Goal: Information Seeking & Learning: Learn about a topic

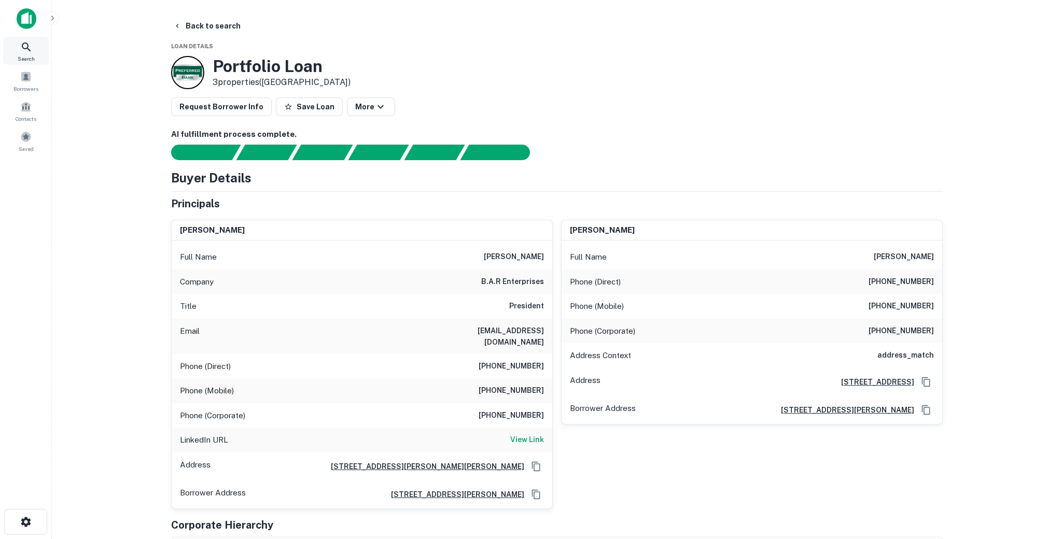
click at [22, 63] on div "Search" at bounding box center [26, 51] width 46 height 28
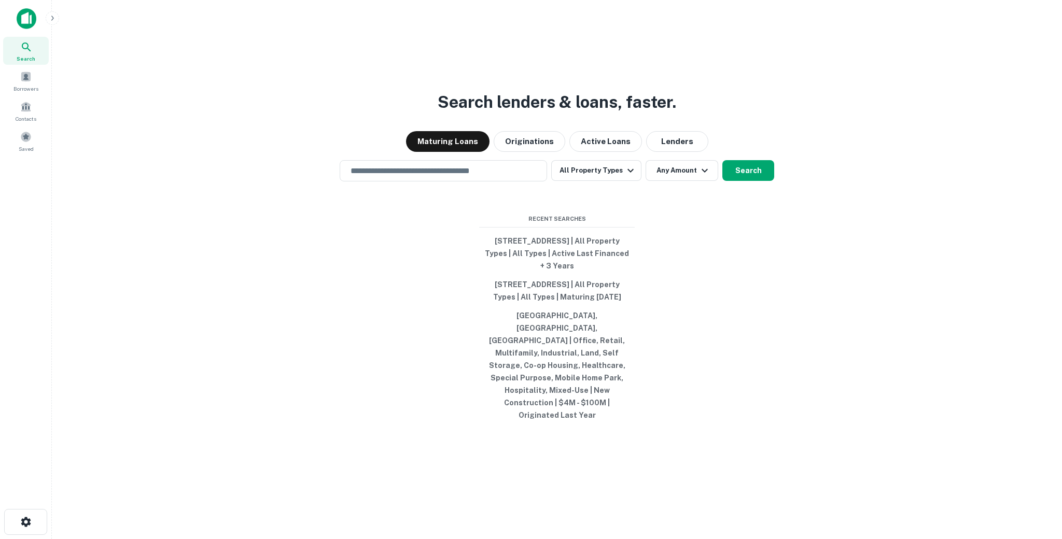
click at [34, 15] on img at bounding box center [27, 18] width 20 height 21
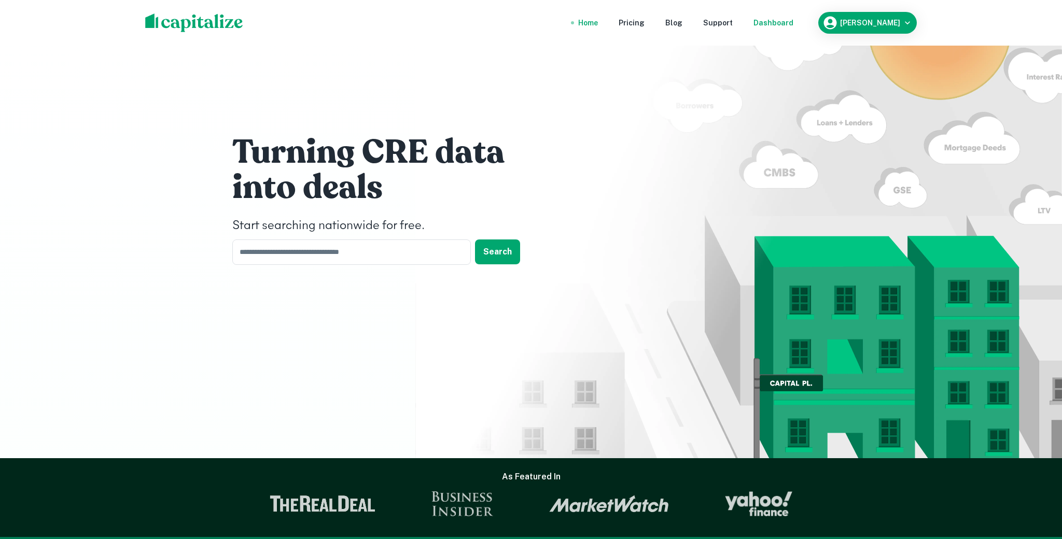
click at [770, 20] on div "Dashboard" at bounding box center [773, 22] width 40 height 11
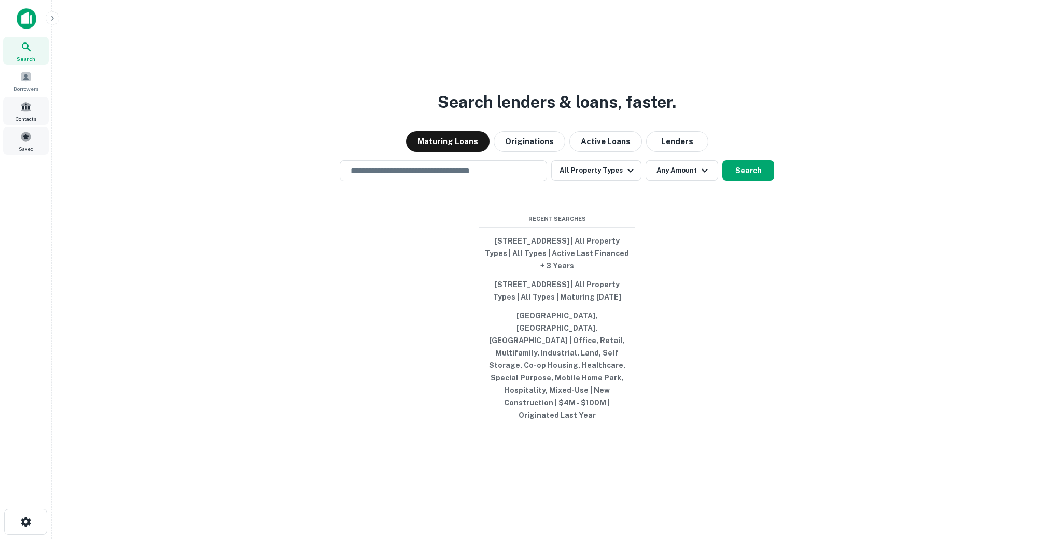
click at [30, 131] on span at bounding box center [25, 136] width 11 height 11
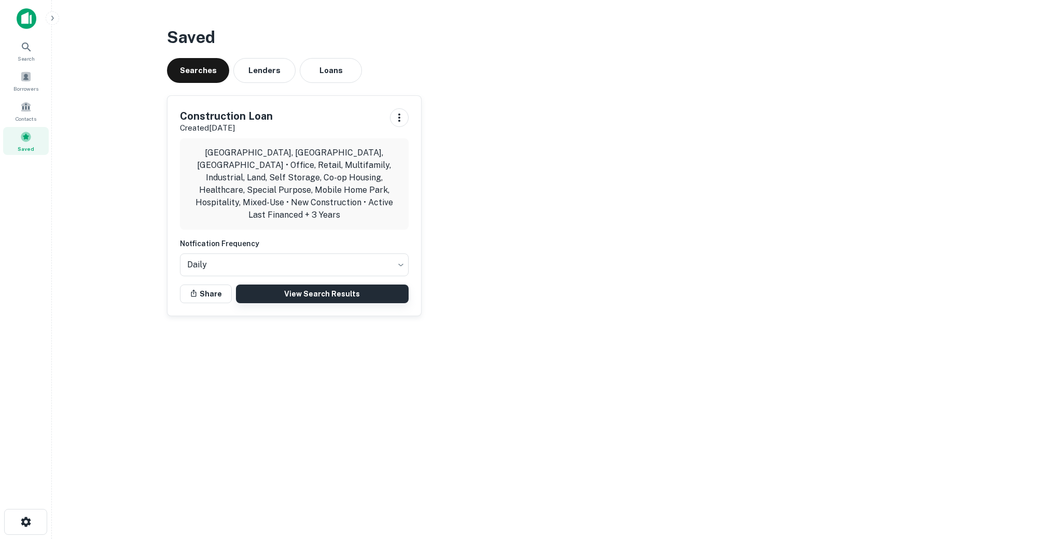
click at [329, 285] on link "View Search Results" at bounding box center [322, 294] width 173 height 19
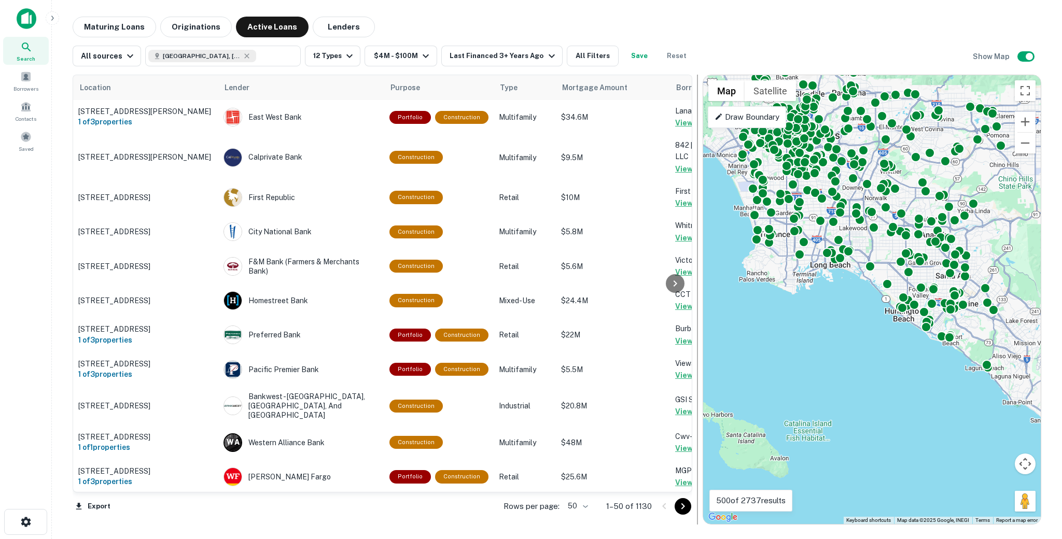
click at [702, 155] on div "← Move left → Move right ↑ Move up ↓ Move down + Zoom in - Zoom out Home Jump l…" at bounding box center [871, 300] width 339 height 450
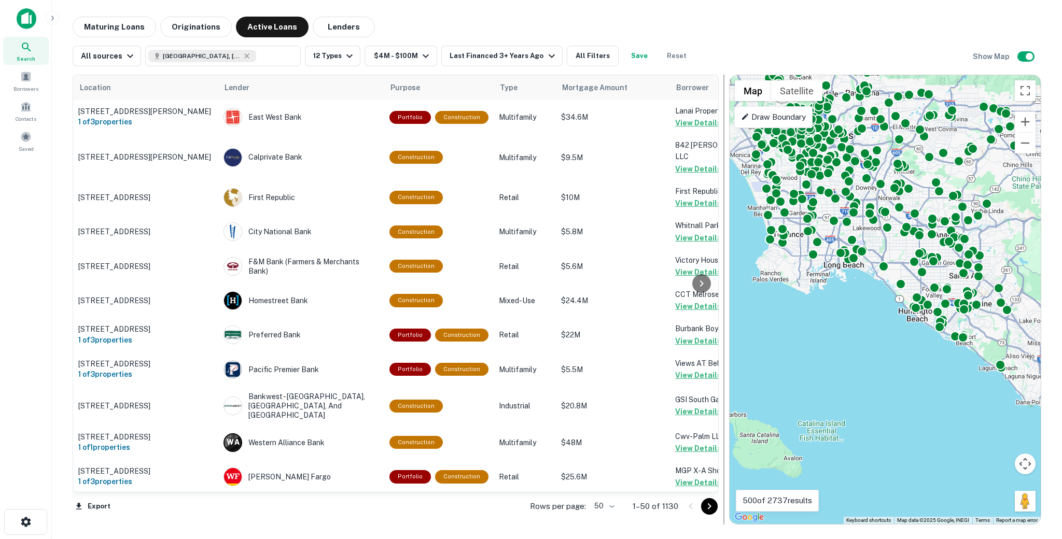
drag, startPoint x: 699, startPoint y: 155, endPoint x: 779, endPoint y: 159, distance: 79.9
click at [729, 159] on div at bounding box center [724, 300] width 10 height 450
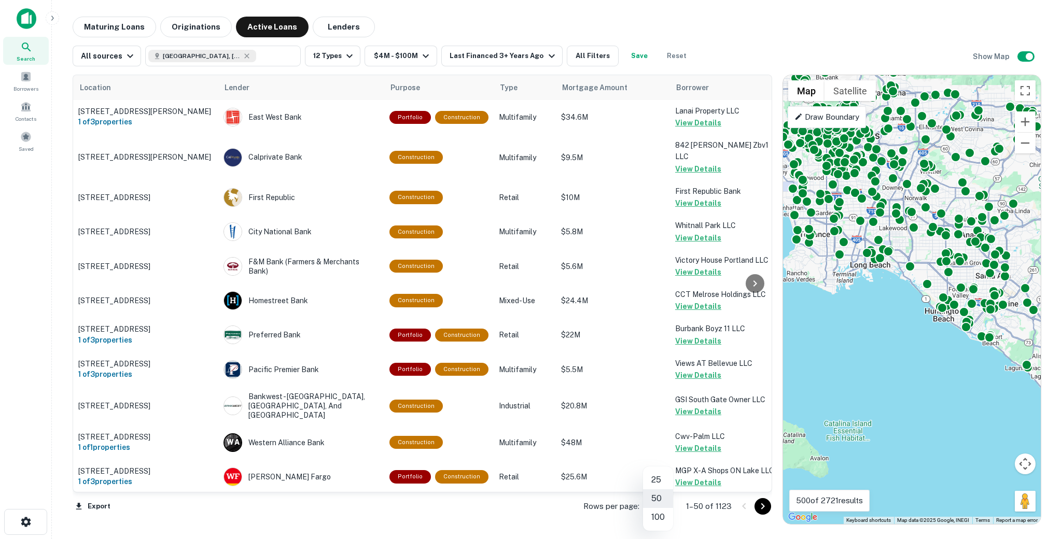
click at [651, 504] on body "Search Borrowers Contacts Saved Maturing Loans Originations Active Loans Lender…" at bounding box center [531, 269] width 1062 height 539
click at [655, 520] on li "100" at bounding box center [658, 517] width 30 height 19
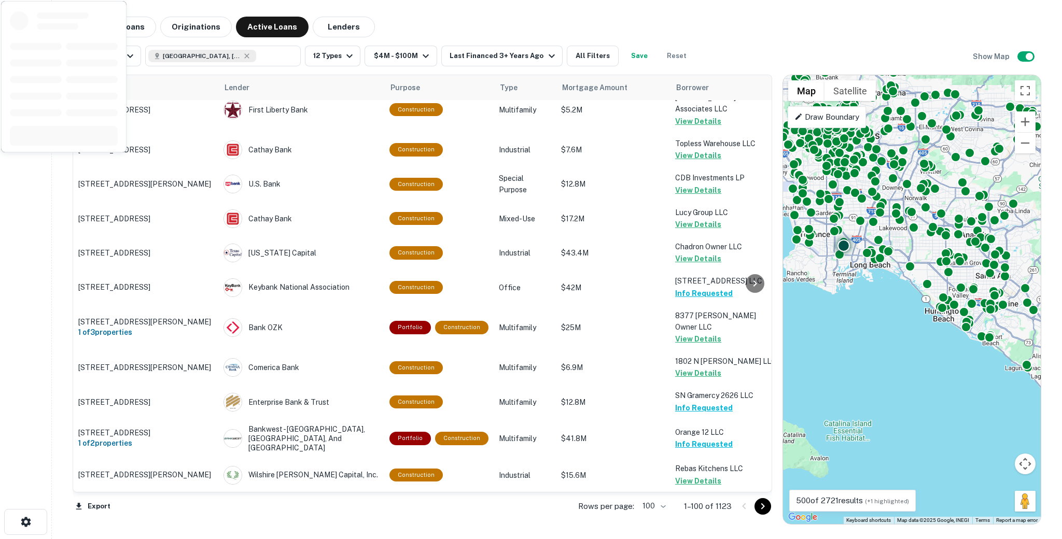
scroll to position [3252, 0]
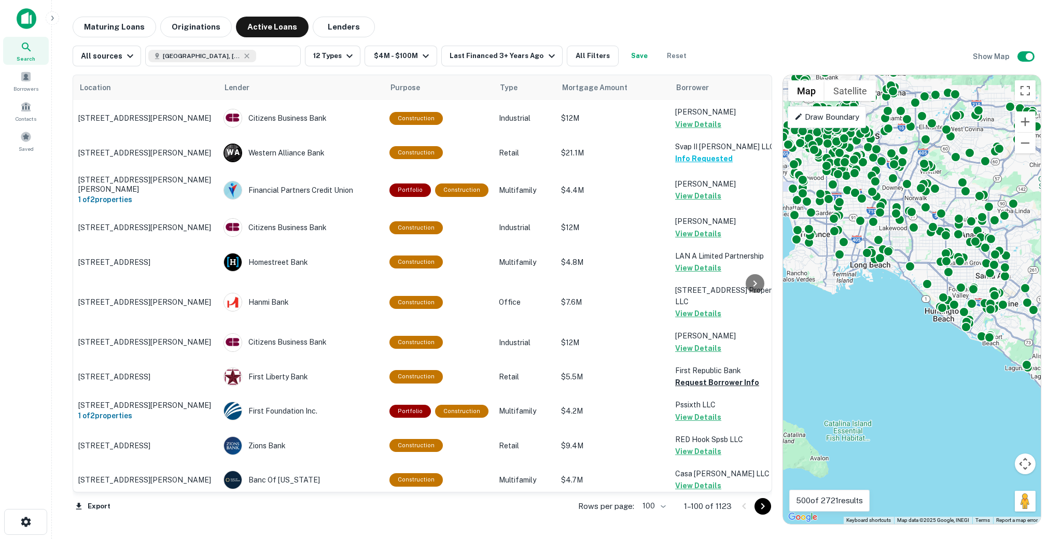
click at [764, 507] on icon "Go to next page" at bounding box center [762, 506] width 12 height 12
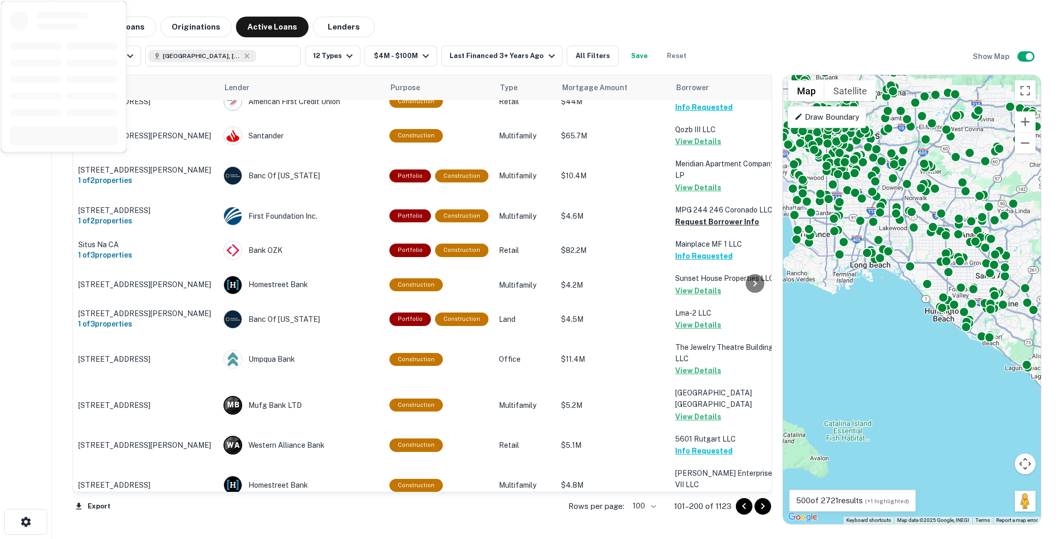
scroll to position [3200, 0]
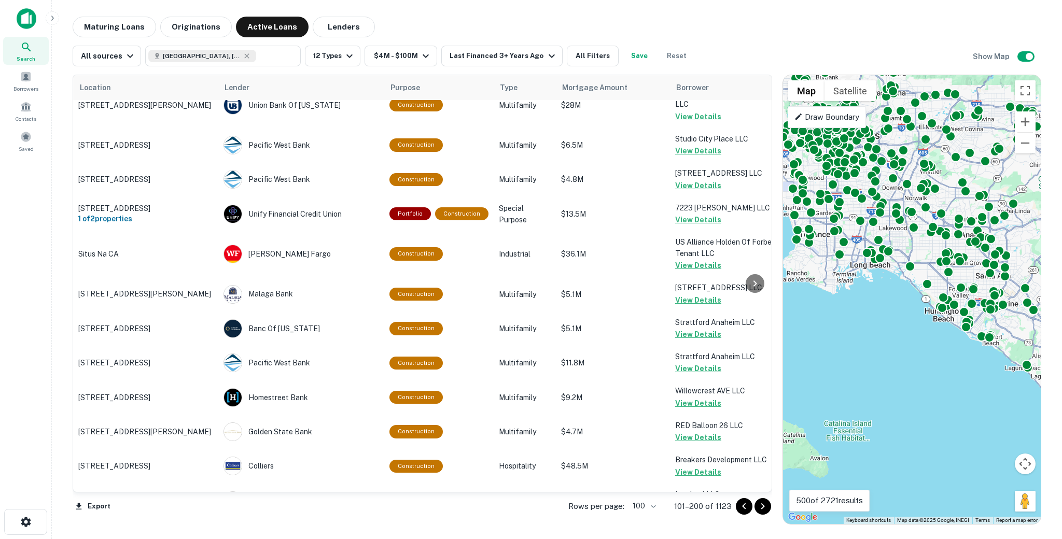
click at [764, 511] on icon "Go to next page" at bounding box center [762, 506] width 12 height 12
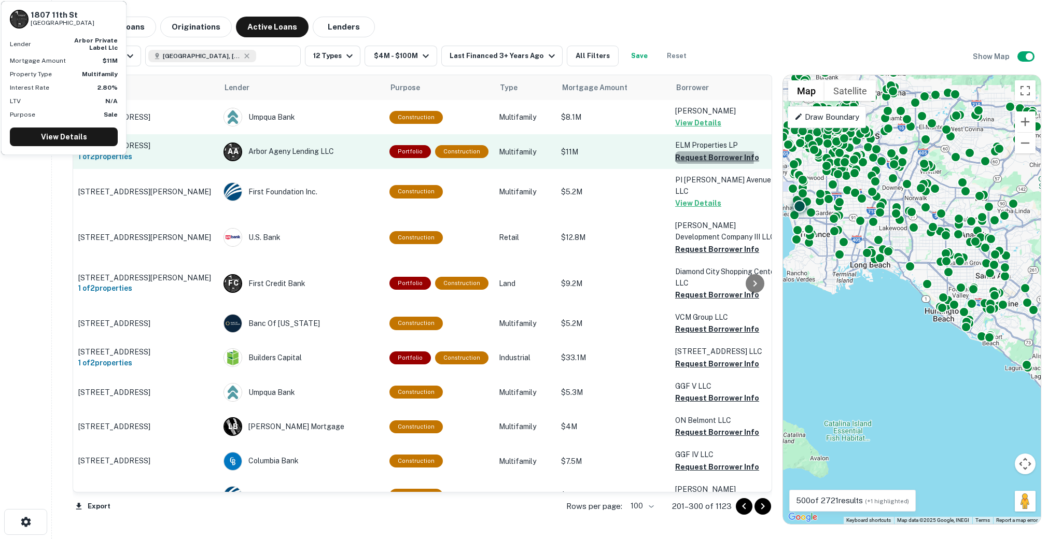
click at [684, 161] on button "Request Borrower Info" at bounding box center [717, 157] width 84 height 12
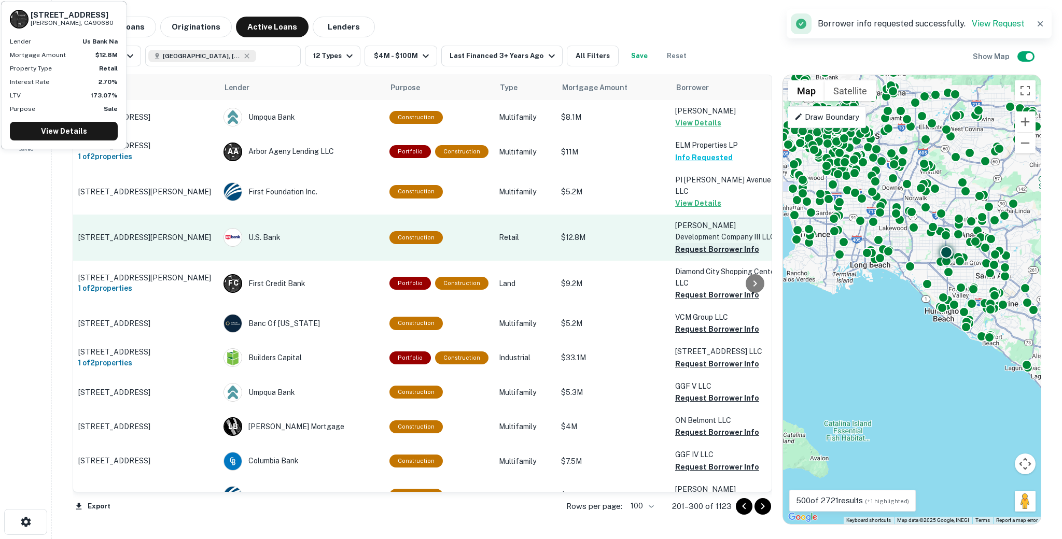
click at [684, 243] on button "Request Borrower Info" at bounding box center [717, 249] width 84 height 12
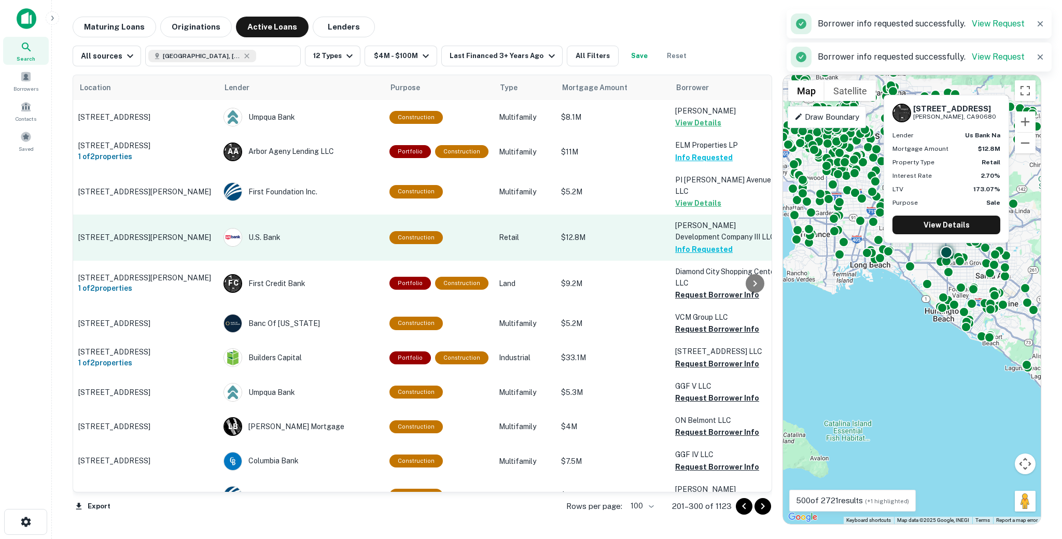
scroll to position [89, 0]
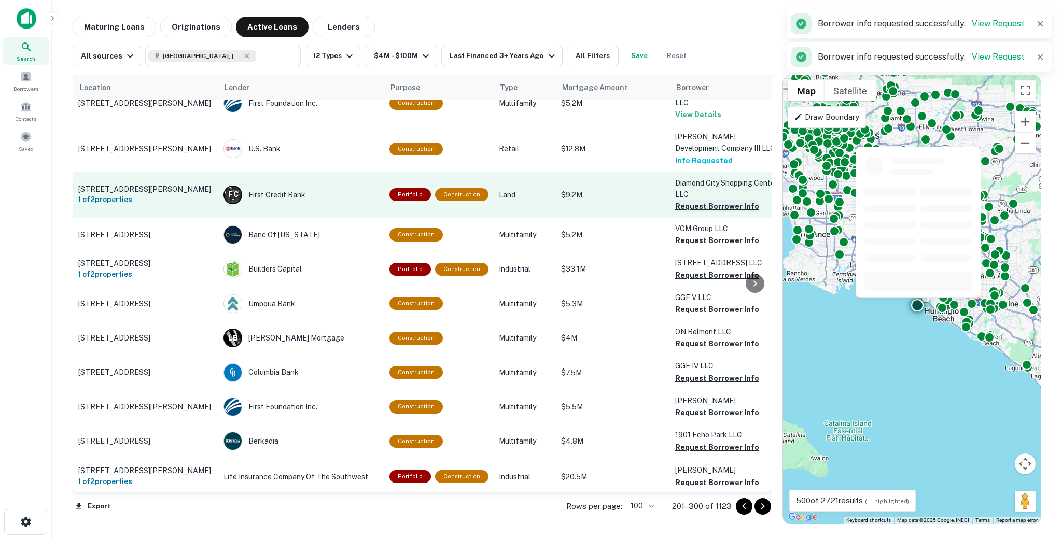
click at [683, 202] on button "Request Borrower Info" at bounding box center [717, 206] width 84 height 12
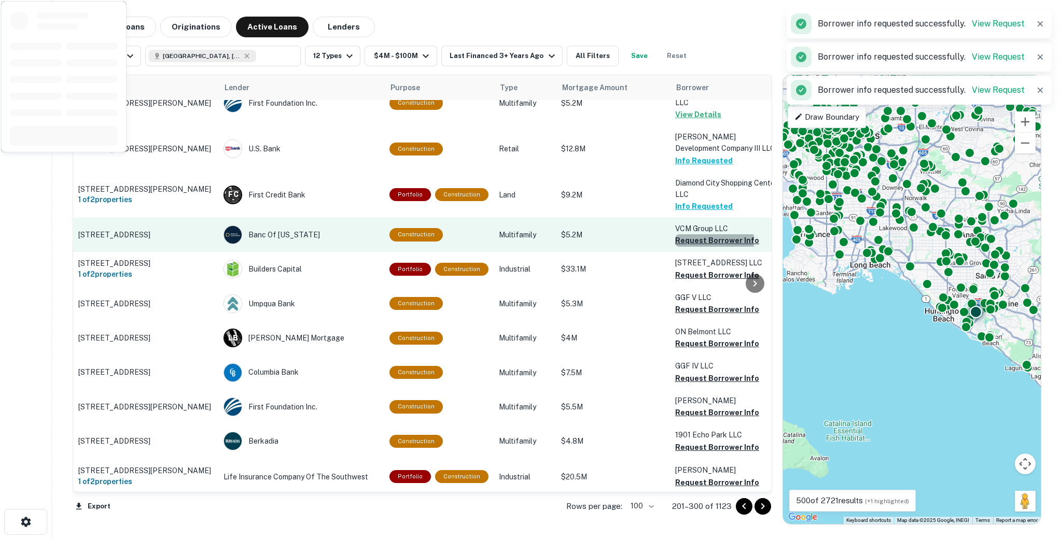
click at [680, 236] on button "Request Borrower Info" at bounding box center [717, 240] width 84 height 12
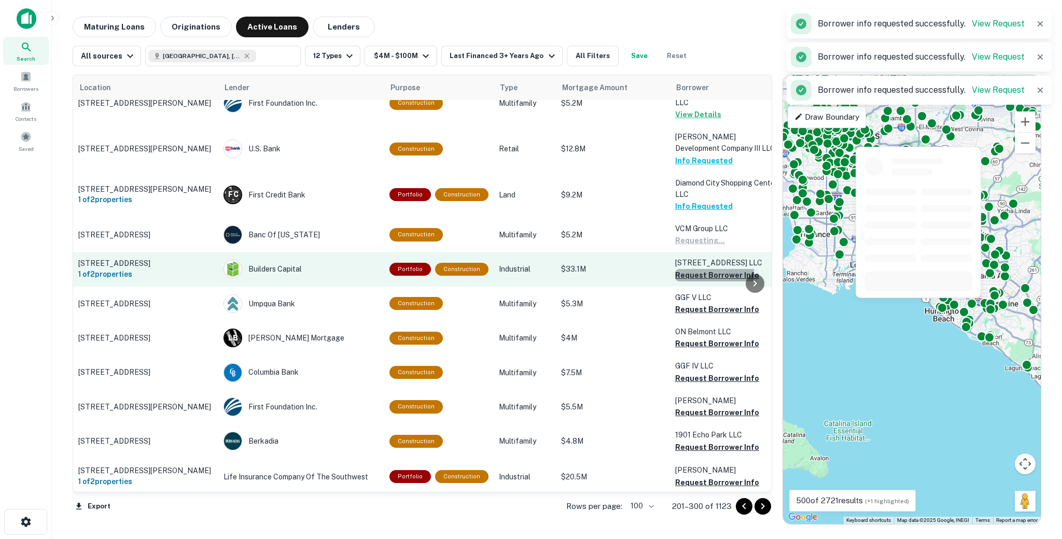
click at [678, 271] on button "Request Borrower Info" at bounding box center [717, 275] width 84 height 12
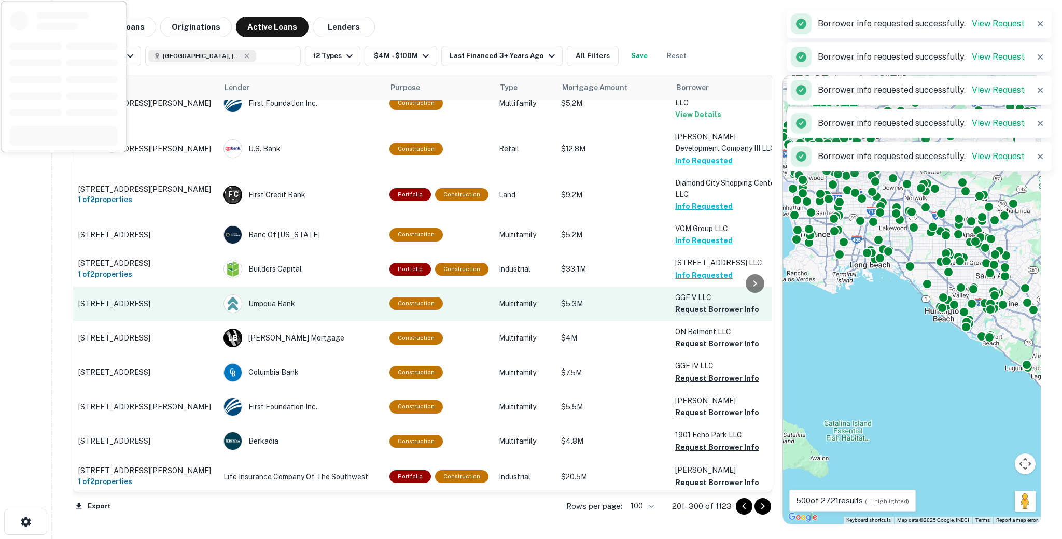
click at [678, 310] on button "Request Borrower Info" at bounding box center [717, 309] width 84 height 12
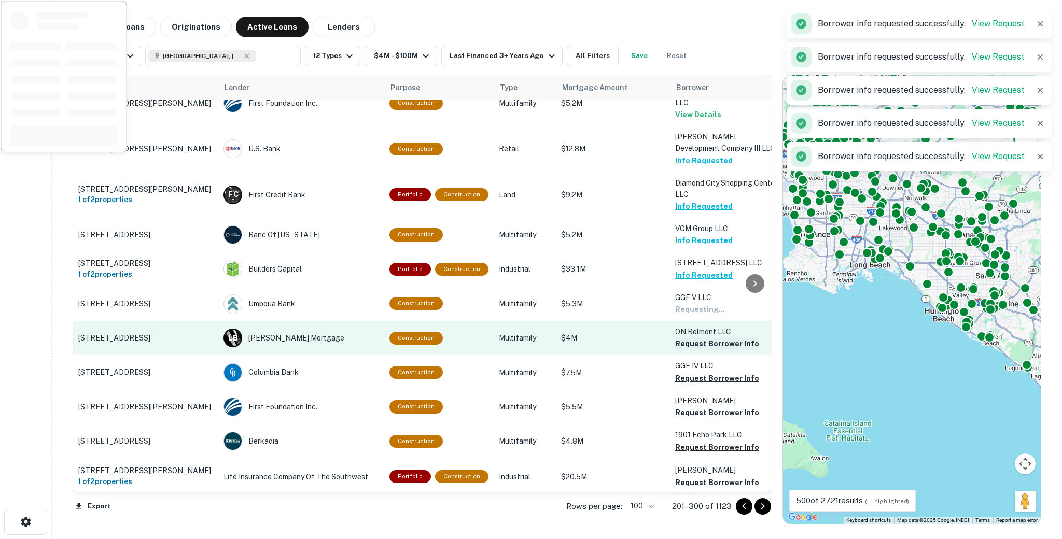
click at [682, 344] on button "Request Borrower Info" at bounding box center [717, 344] width 84 height 12
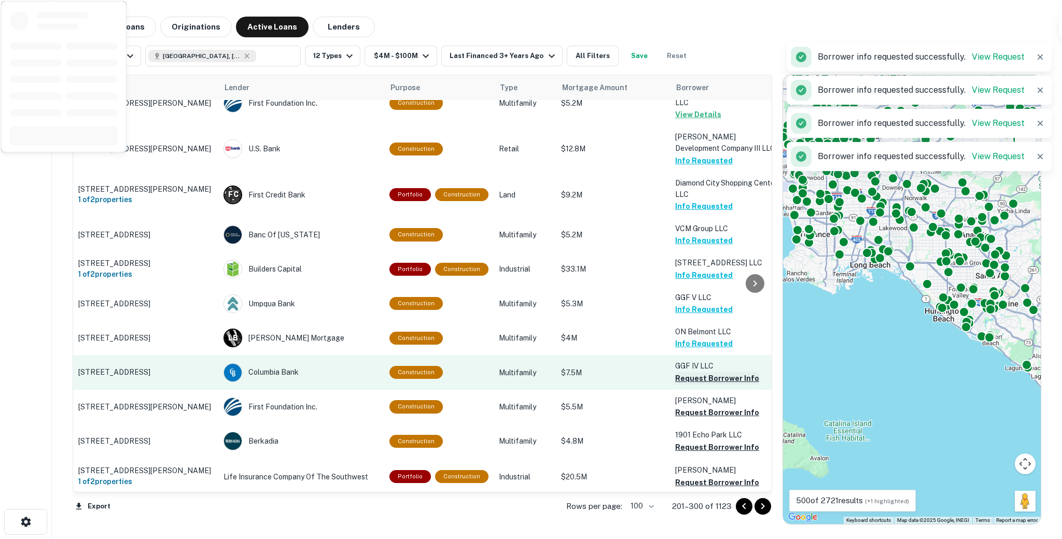
scroll to position [165, 0]
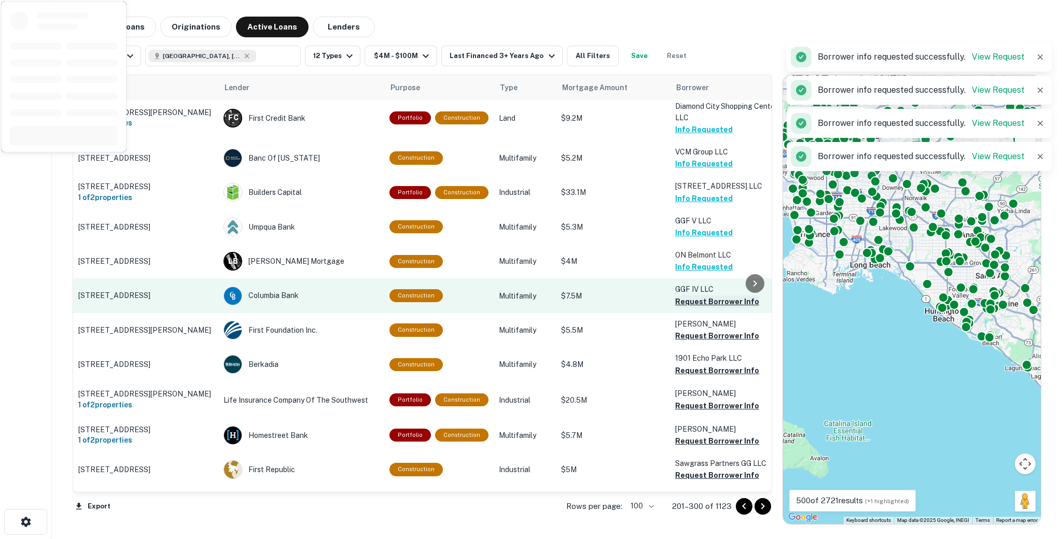
click at [682, 304] on button "Request Borrower Info" at bounding box center [717, 302] width 84 height 12
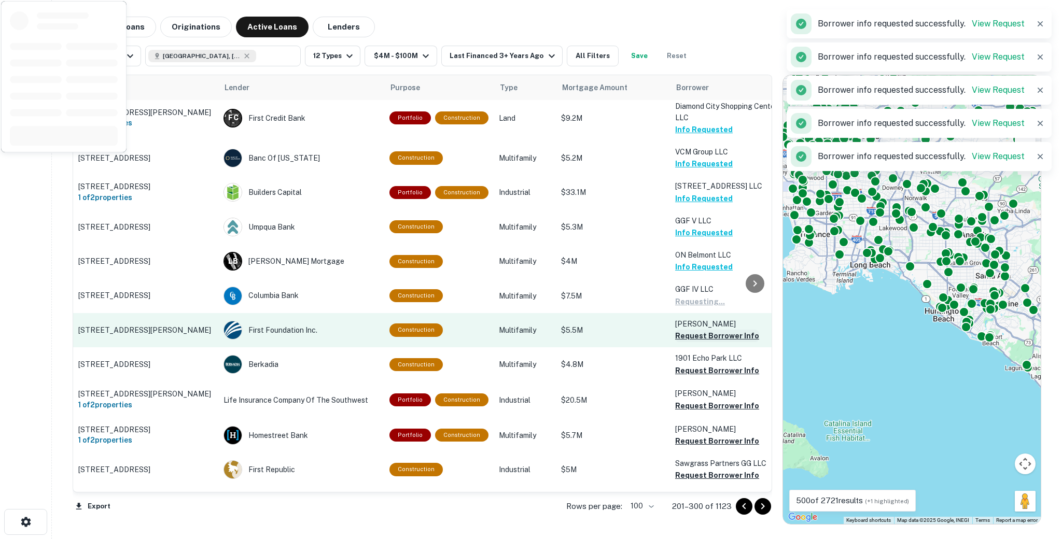
click at [682, 342] on button "Request Borrower Info" at bounding box center [717, 336] width 84 height 12
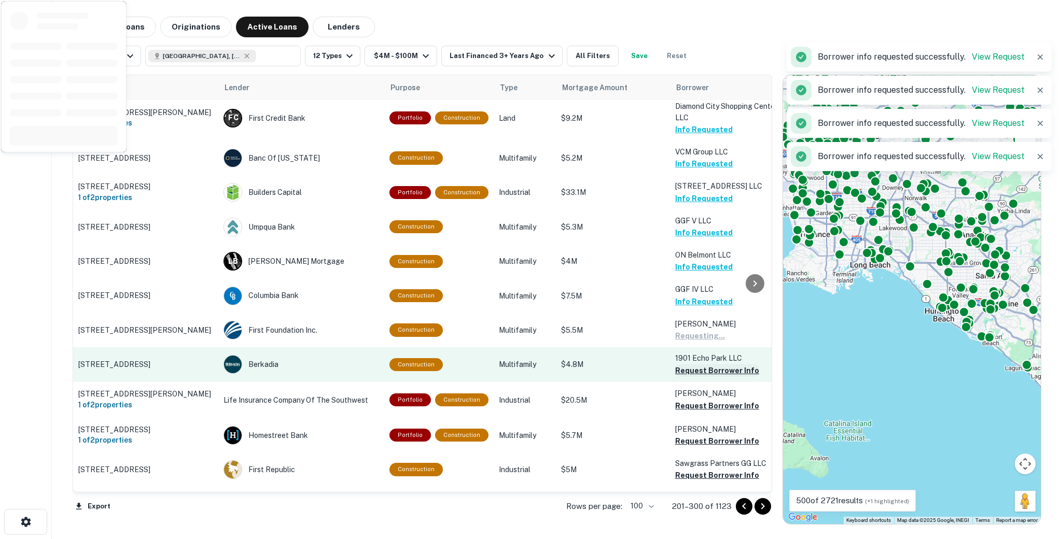
click at [681, 371] on button "Request Borrower Info" at bounding box center [717, 370] width 84 height 12
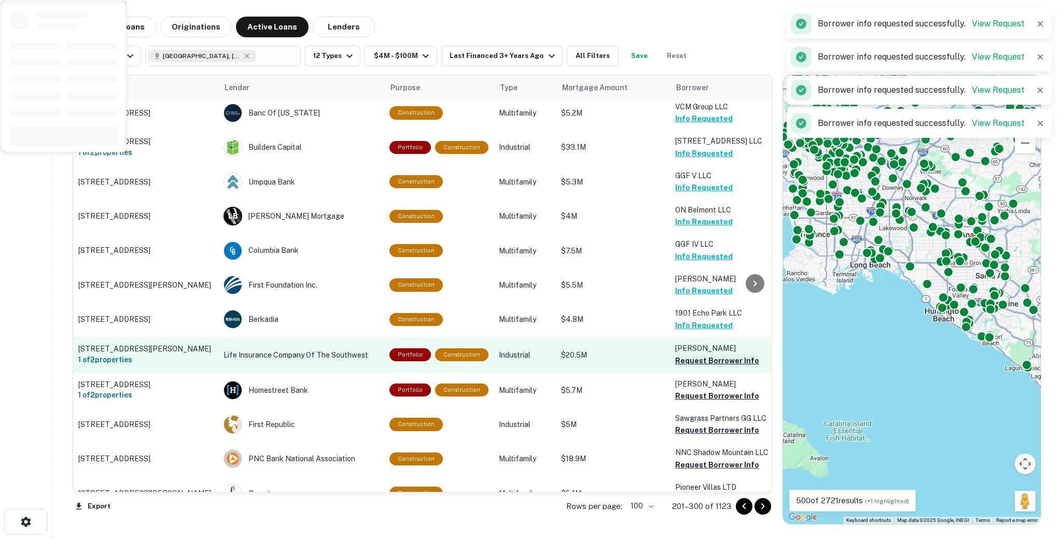
click at [682, 355] on button "Request Borrower Info" at bounding box center [717, 361] width 84 height 12
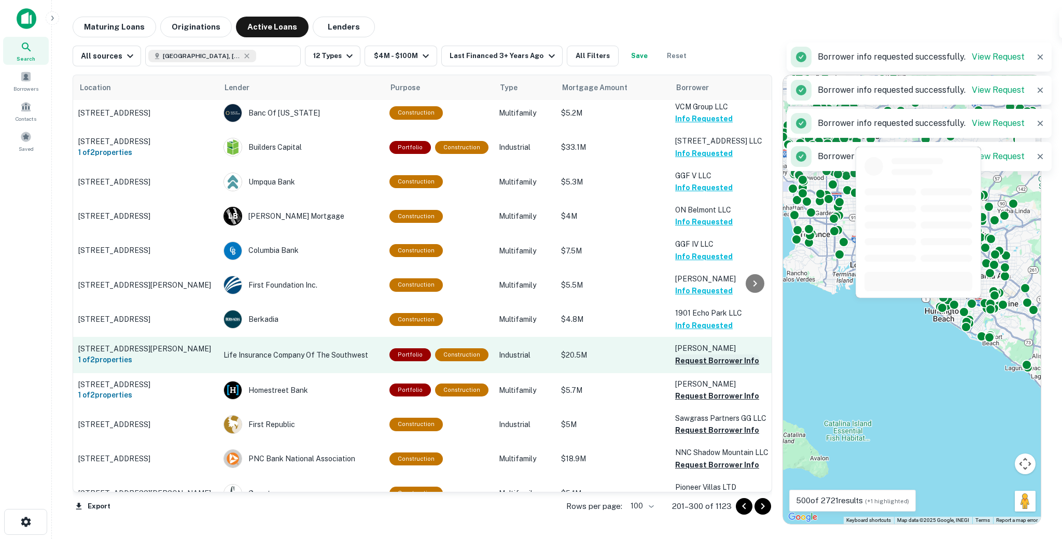
scroll to position [232, 0]
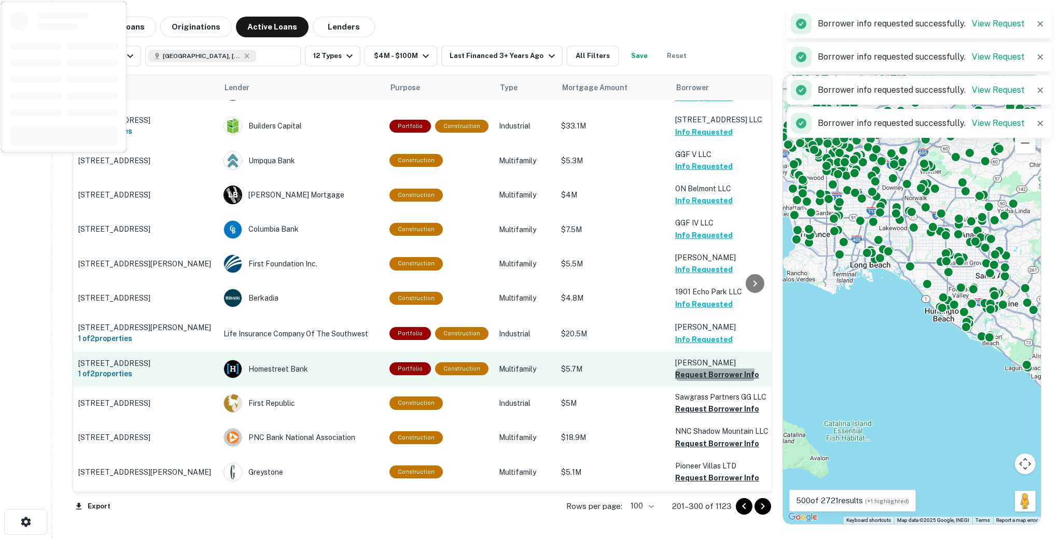
click at [682, 372] on button "Request Borrower Info" at bounding box center [717, 375] width 84 height 12
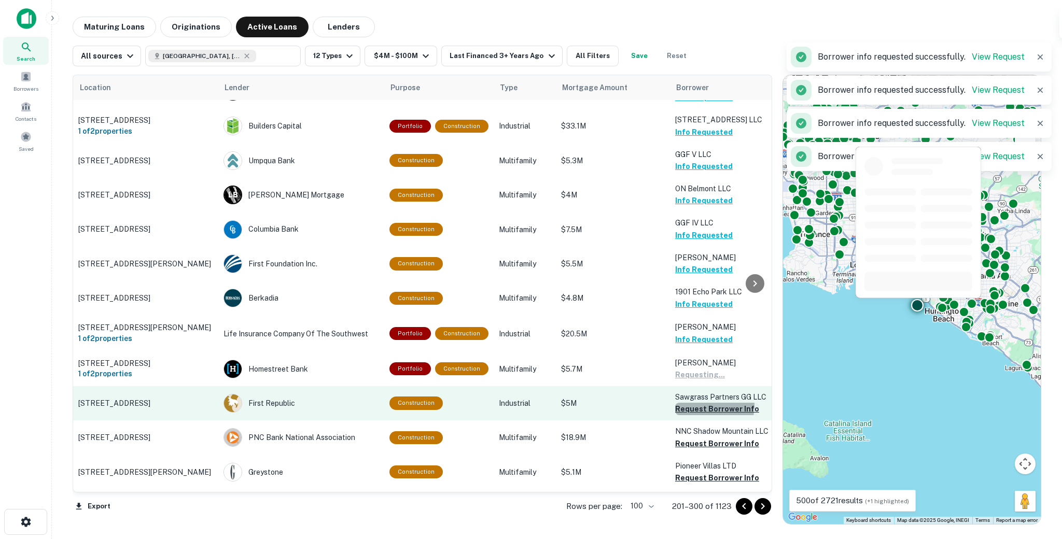
click at [683, 405] on button "Request Borrower Info" at bounding box center [717, 409] width 84 height 12
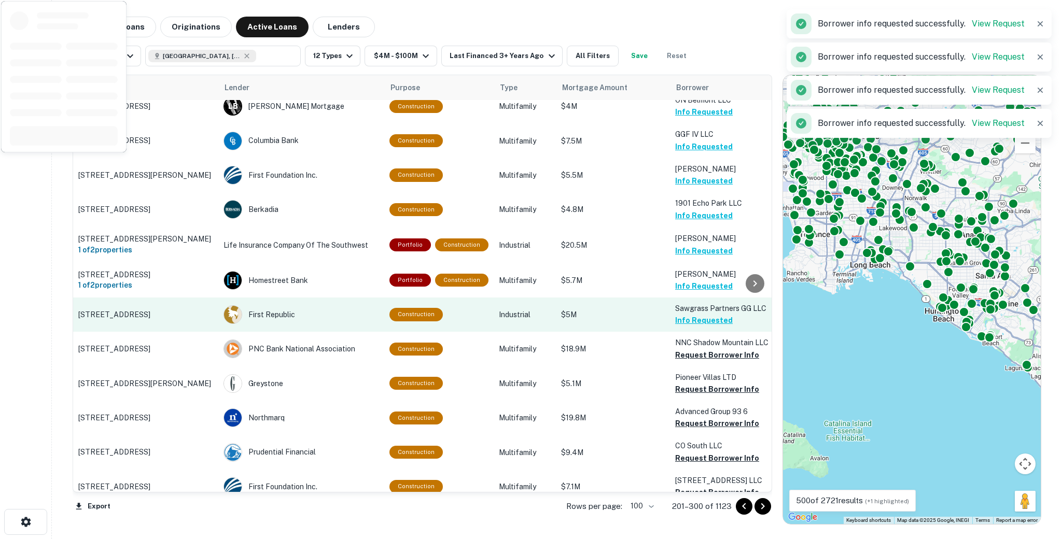
scroll to position [362, 0]
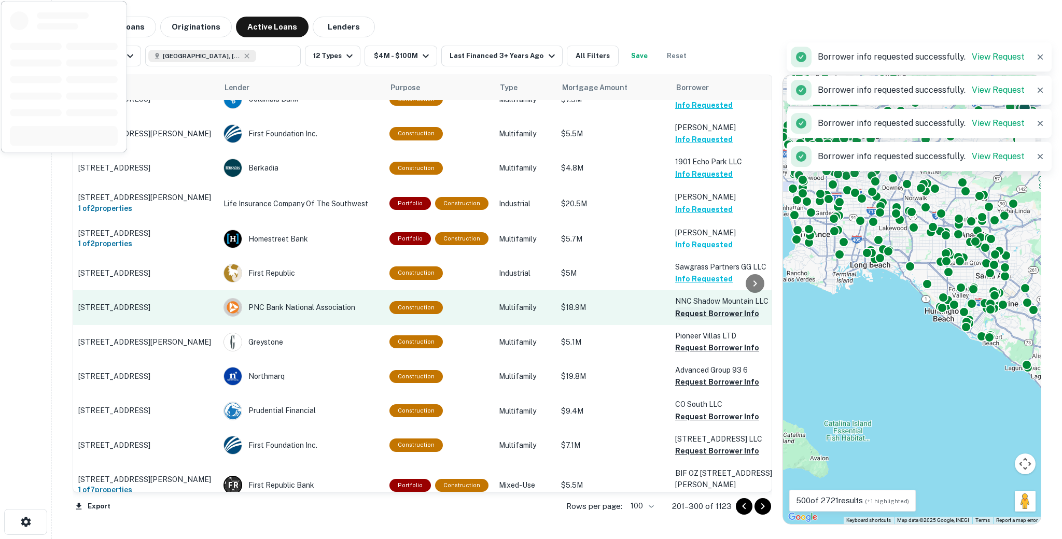
click at [685, 312] on button "Request Borrower Info" at bounding box center [717, 313] width 84 height 12
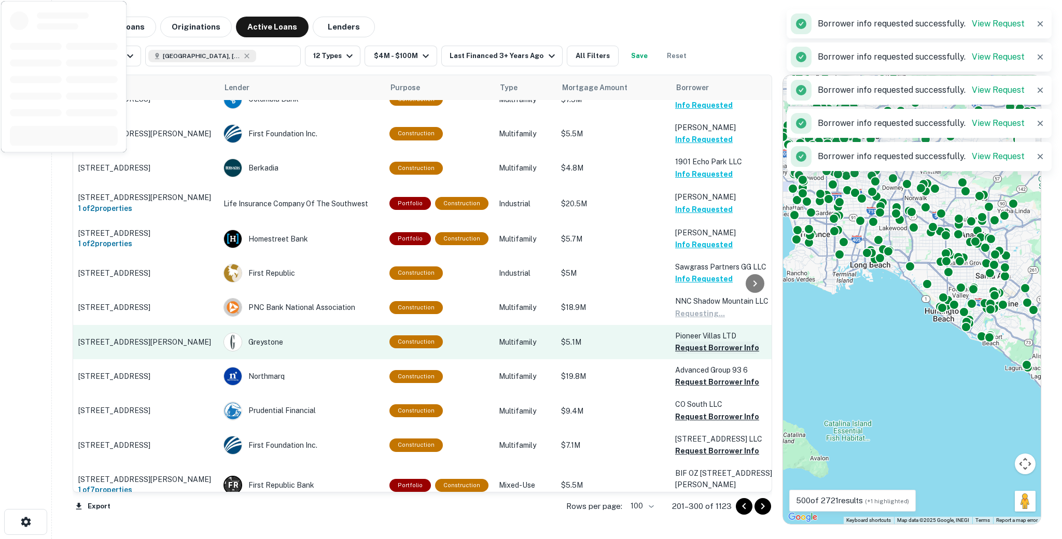
click at [684, 347] on button "Request Borrower Info" at bounding box center [717, 348] width 84 height 12
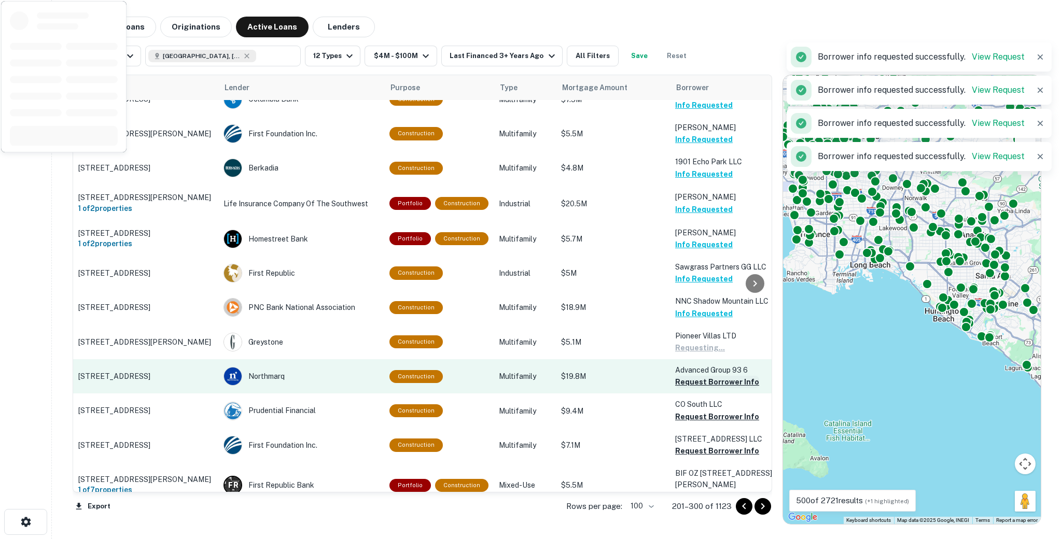
click at [683, 381] on button "Request Borrower Info" at bounding box center [717, 382] width 84 height 12
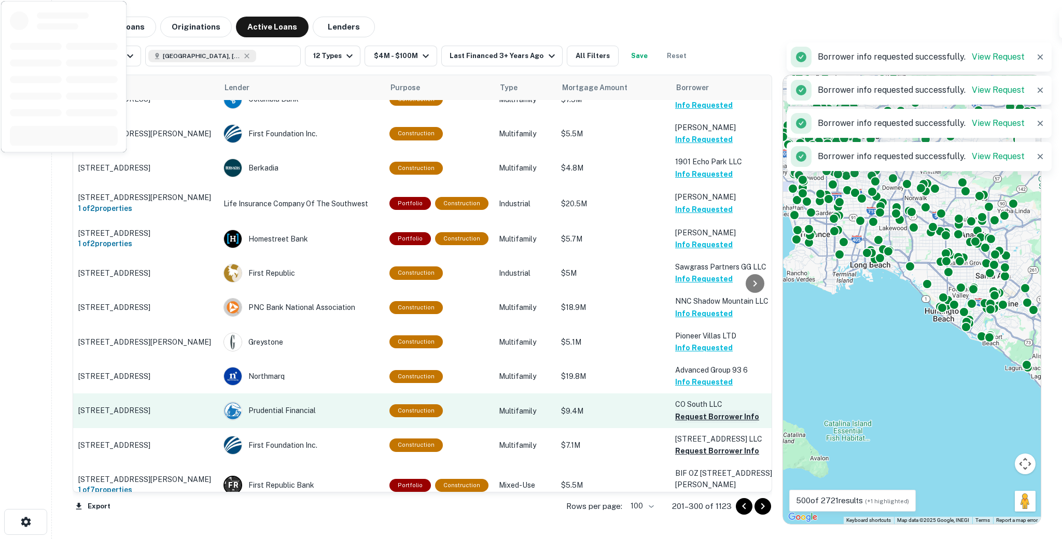
click at [680, 416] on button "Request Borrower Info" at bounding box center [717, 417] width 84 height 12
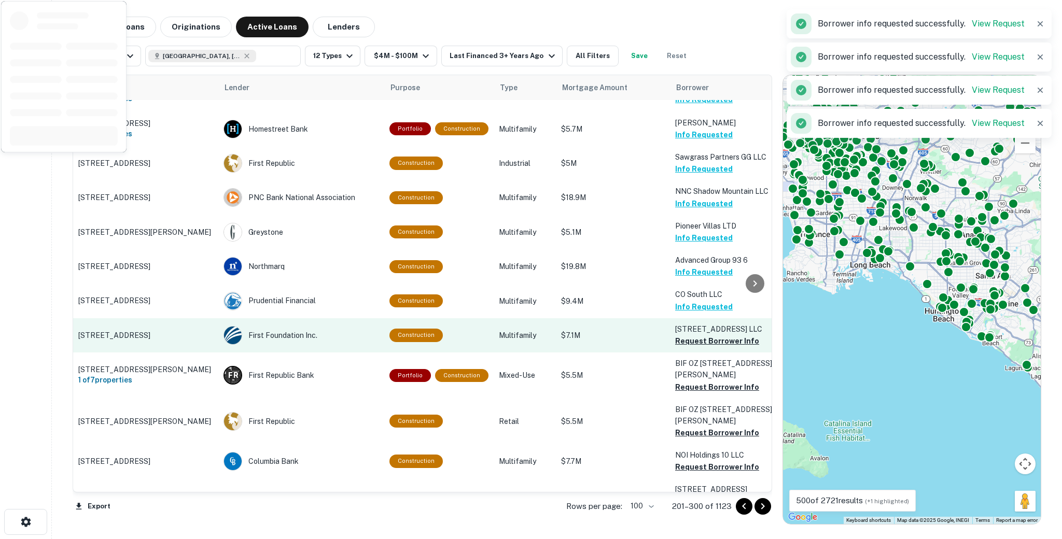
scroll to position [516, 0]
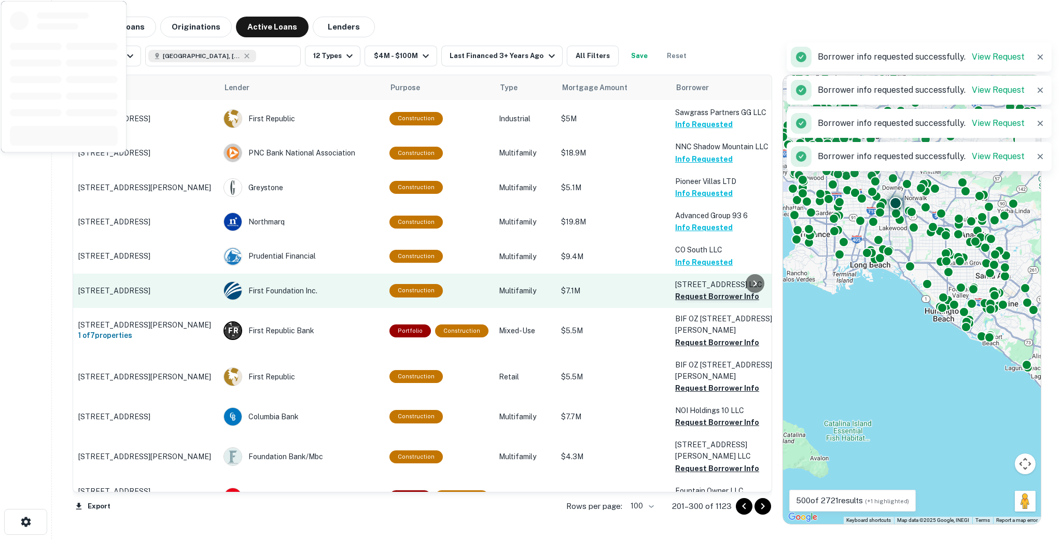
click at [685, 296] on button "Request Borrower Info" at bounding box center [717, 296] width 84 height 12
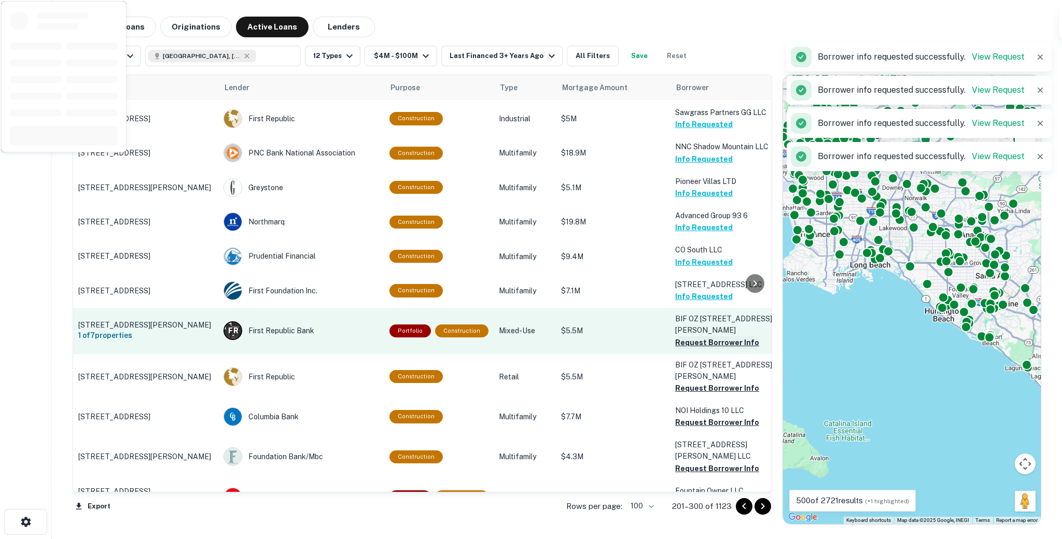
click at [680, 339] on button "Request Borrower Info" at bounding box center [717, 342] width 84 height 12
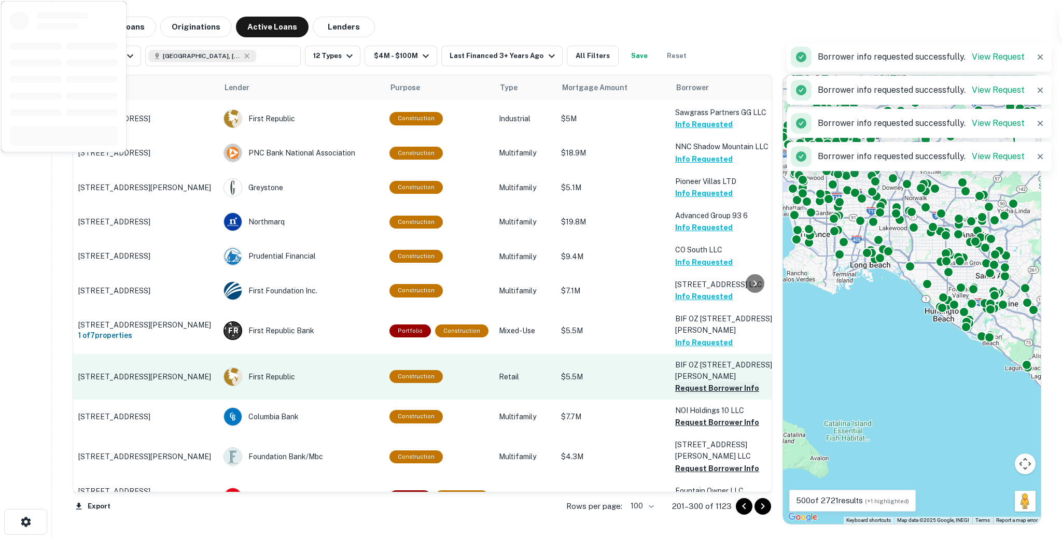
click at [683, 389] on button "Request Borrower Info" at bounding box center [717, 388] width 84 height 12
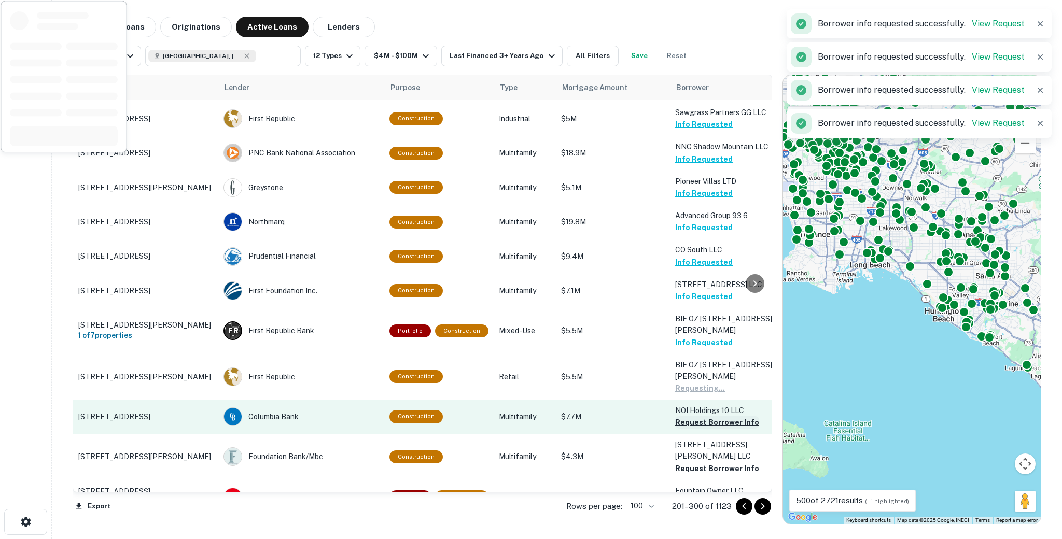
click at [685, 424] on button "Request Borrower Info" at bounding box center [717, 422] width 84 height 12
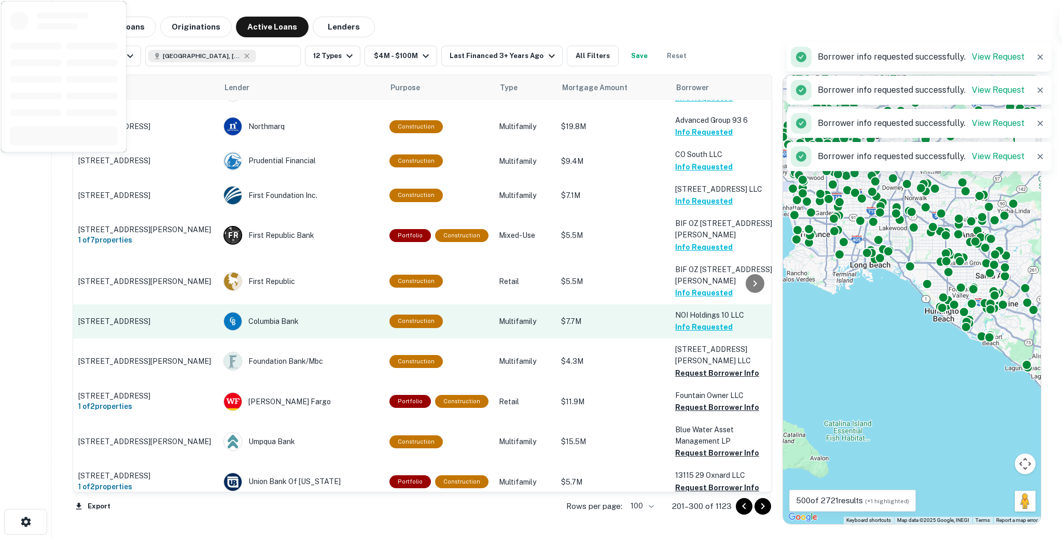
scroll to position [681, 0]
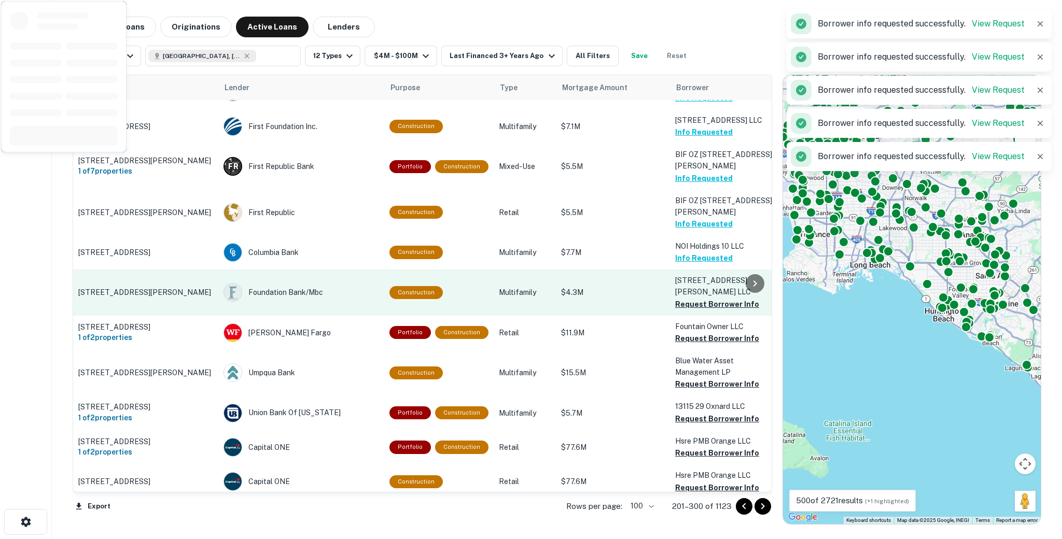
click at [684, 301] on td "[STREET_ADDRESS][PERSON_NAME] LLC Request Borrower Info" at bounding box center [727, 293] width 114 height 46
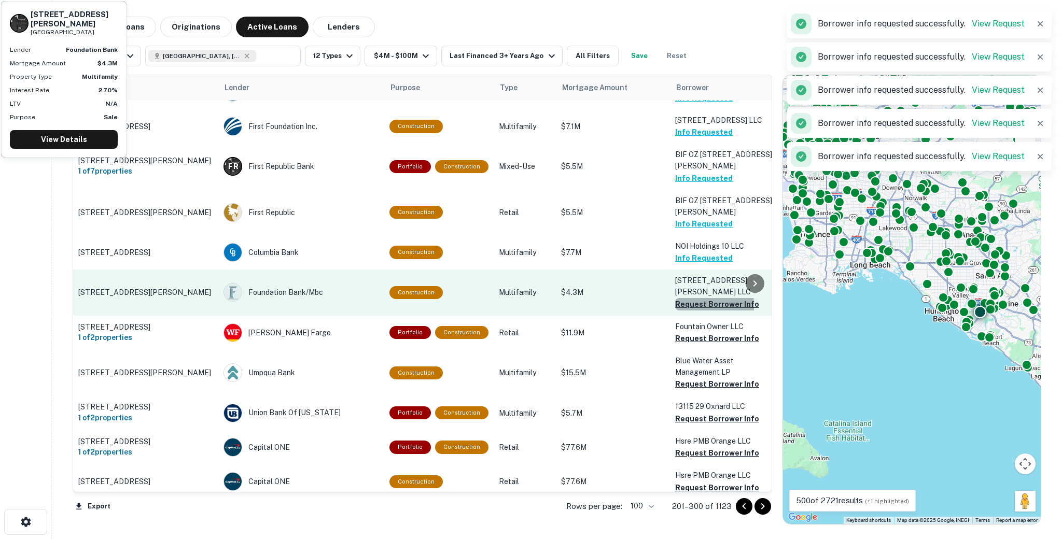
click at [683, 298] on button "Request Borrower Info" at bounding box center [717, 304] width 84 height 12
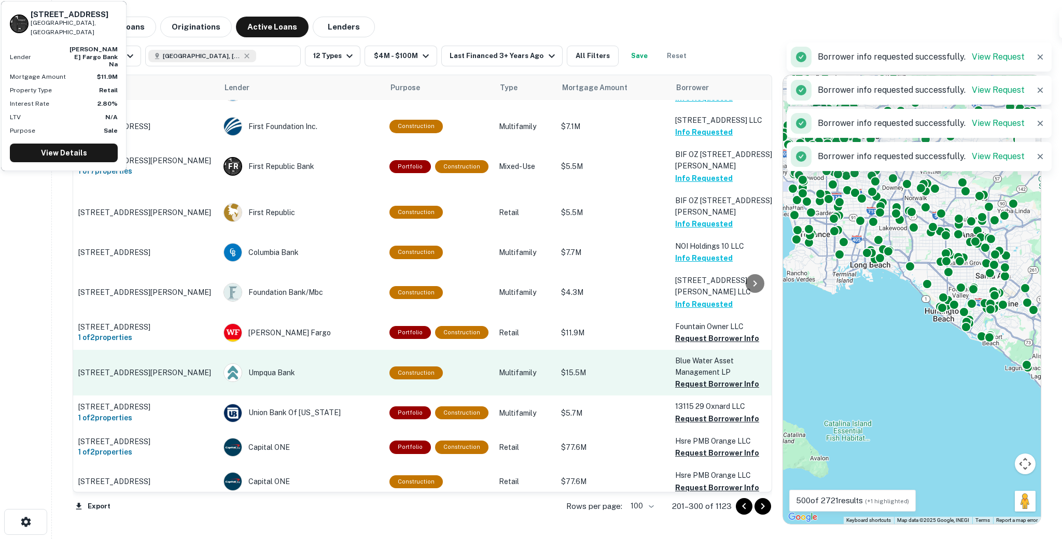
click at [684, 332] on button "Request Borrower Info" at bounding box center [717, 338] width 84 height 12
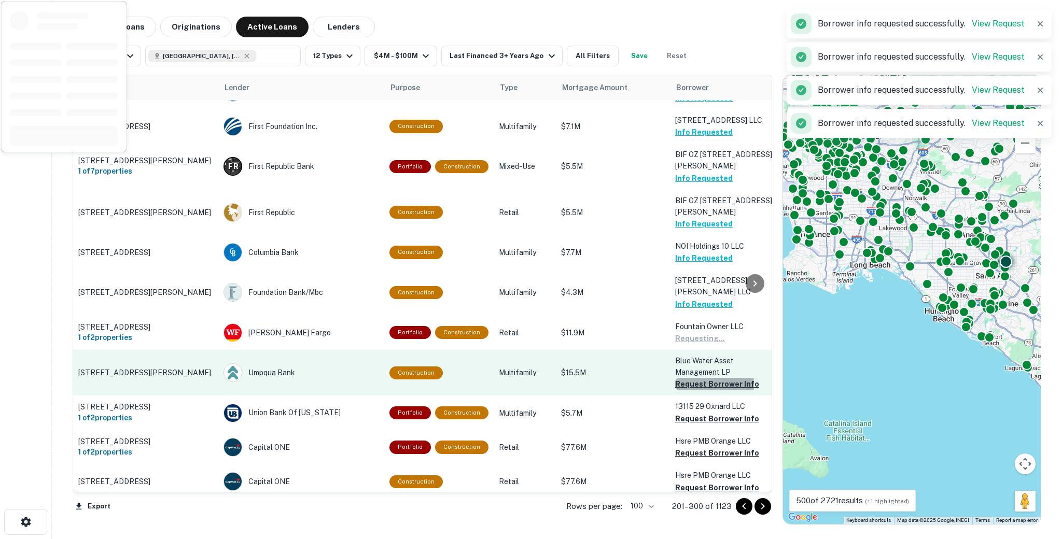
click at [688, 380] on button "Request Borrower Info" at bounding box center [717, 384] width 84 height 12
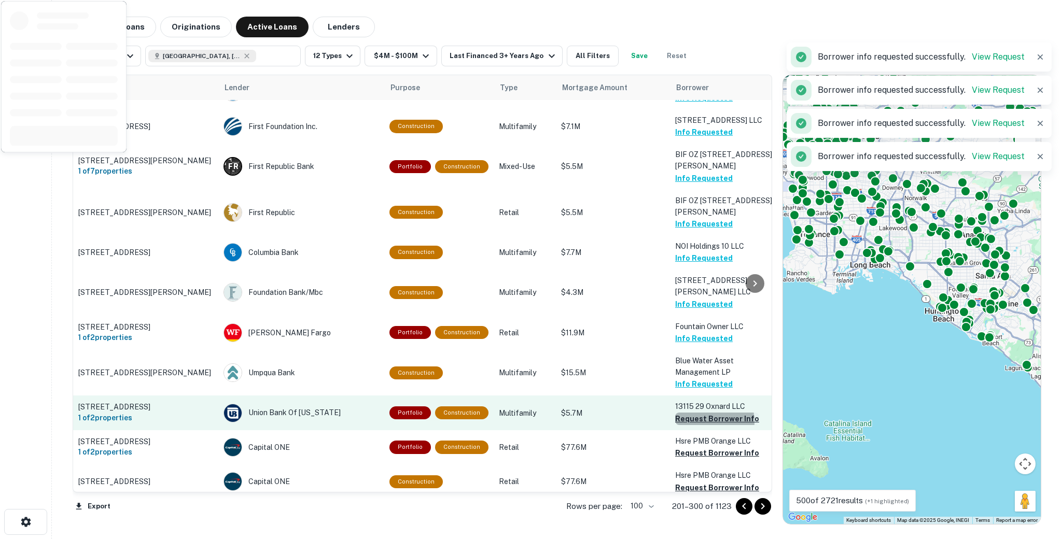
click at [689, 418] on button "Request Borrower Info" at bounding box center [717, 419] width 84 height 12
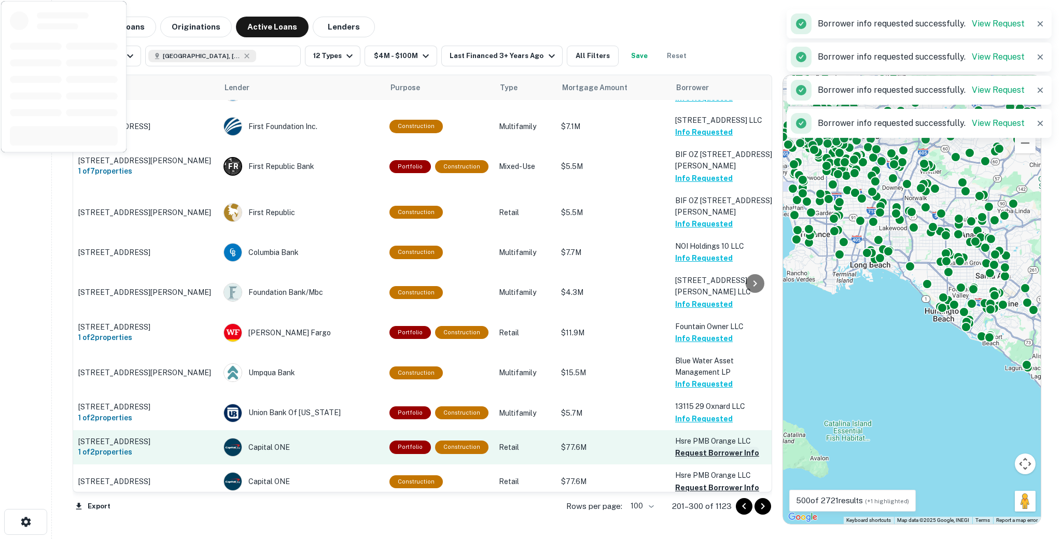
scroll to position [815, 0]
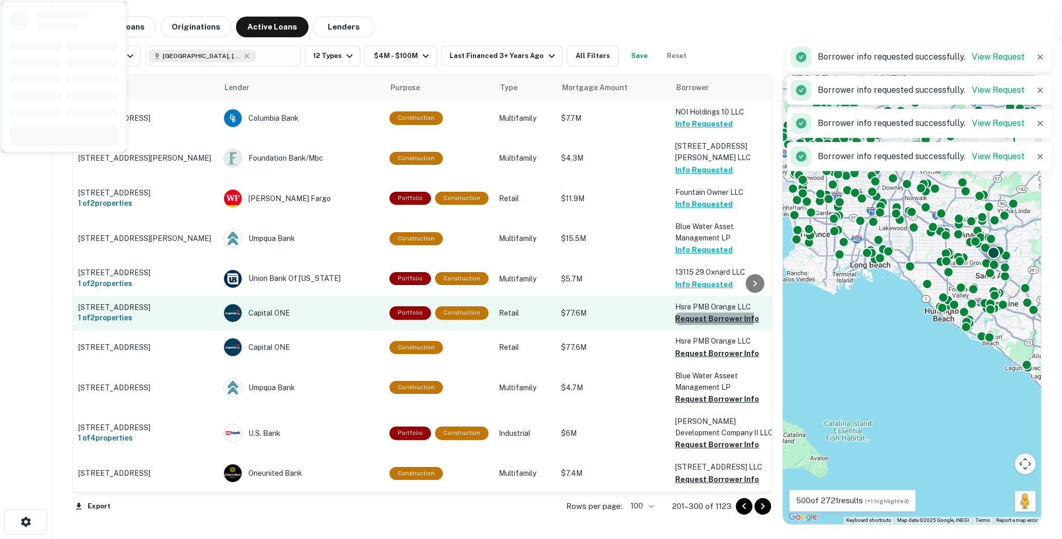
click at [683, 314] on button "Request Borrower Info" at bounding box center [717, 319] width 84 height 12
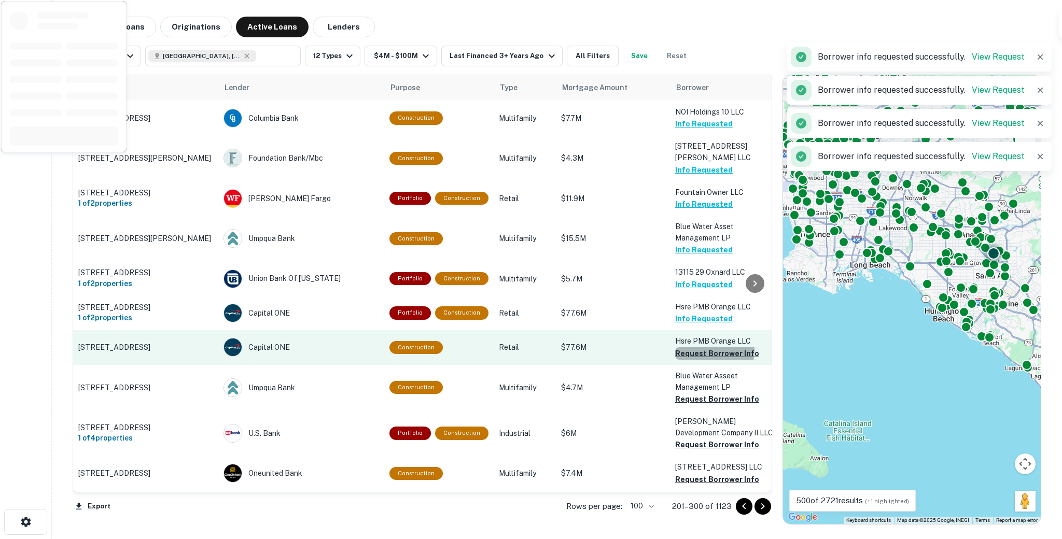
click at [683, 347] on button "Request Borrower Info" at bounding box center [717, 353] width 84 height 12
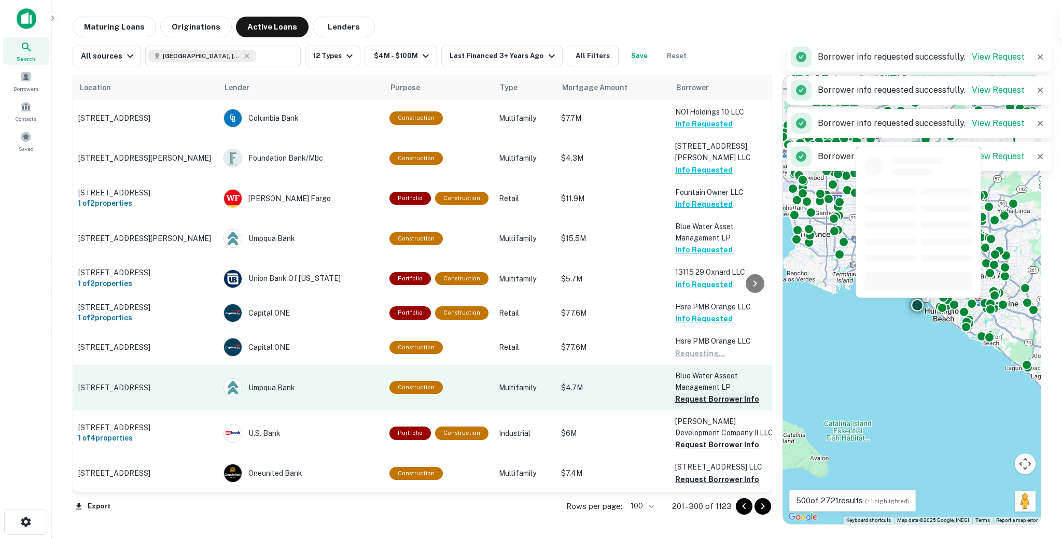
click at [681, 393] on button "Request Borrower Info" at bounding box center [717, 399] width 84 height 12
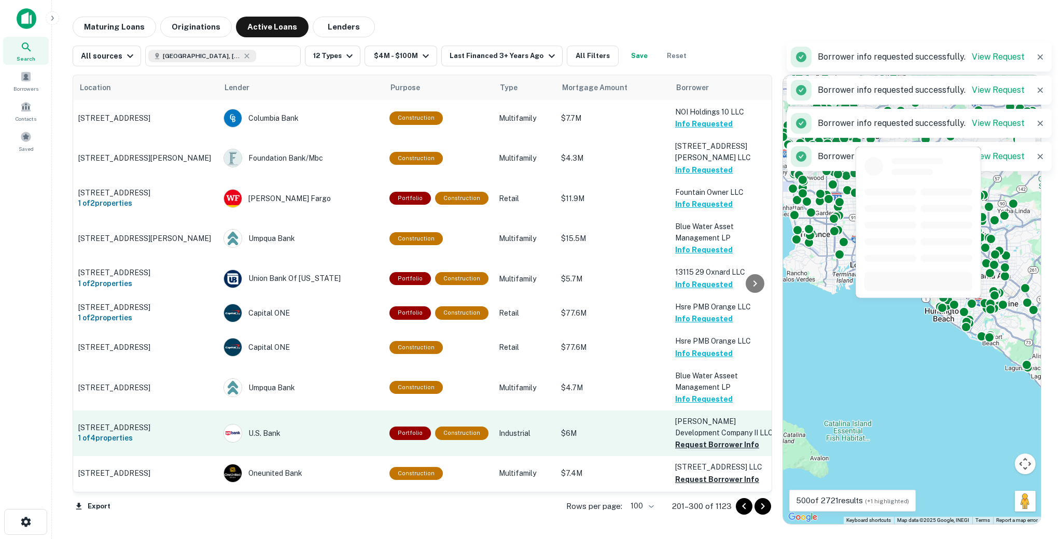
click at [683, 440] on button "Request Borrower Info" at bounding box center [717, 445] width 84 height 12
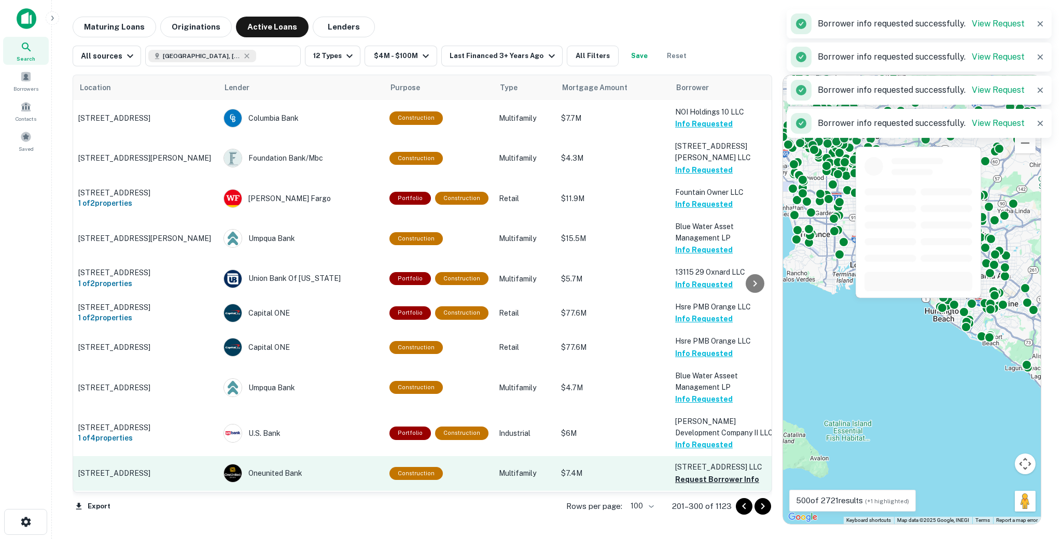
scroll to position [934, 0]
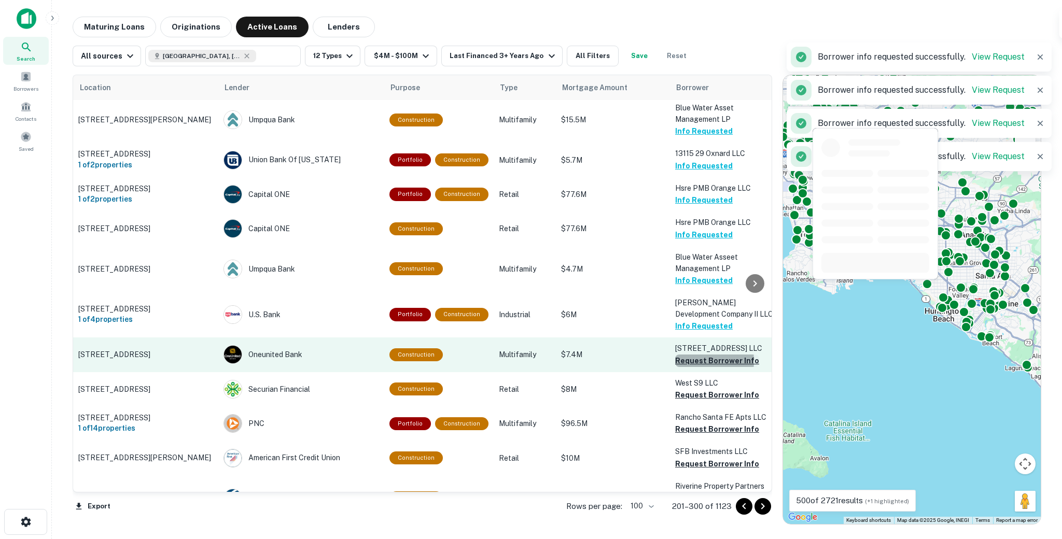
click at [686, 357] on button "Request Borrower Info" at bounding box center [717, 361] width 84 height 12
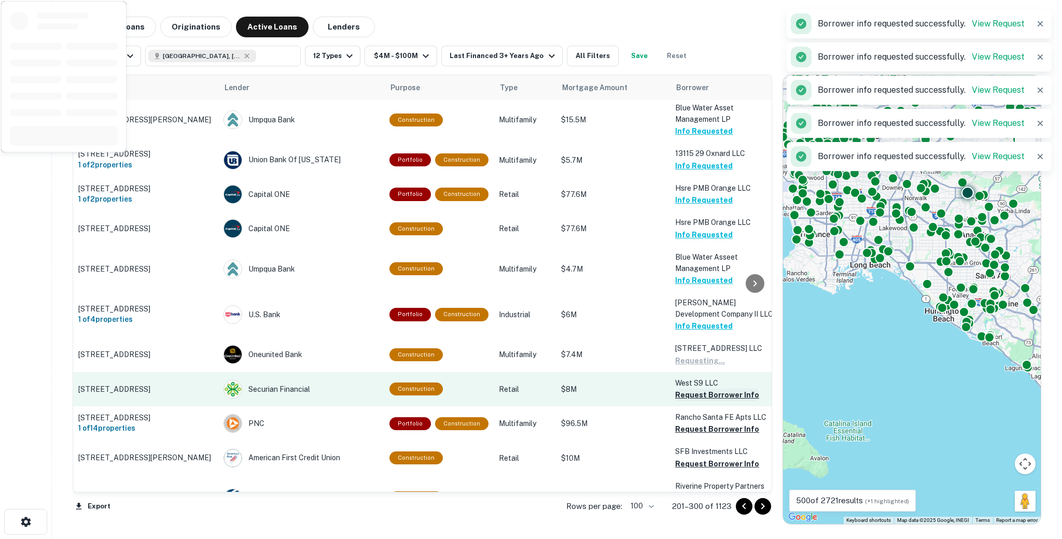
click at [682, 393] on button "Request Borrower Info" at bounding box center [717, 395] width 84 height 12
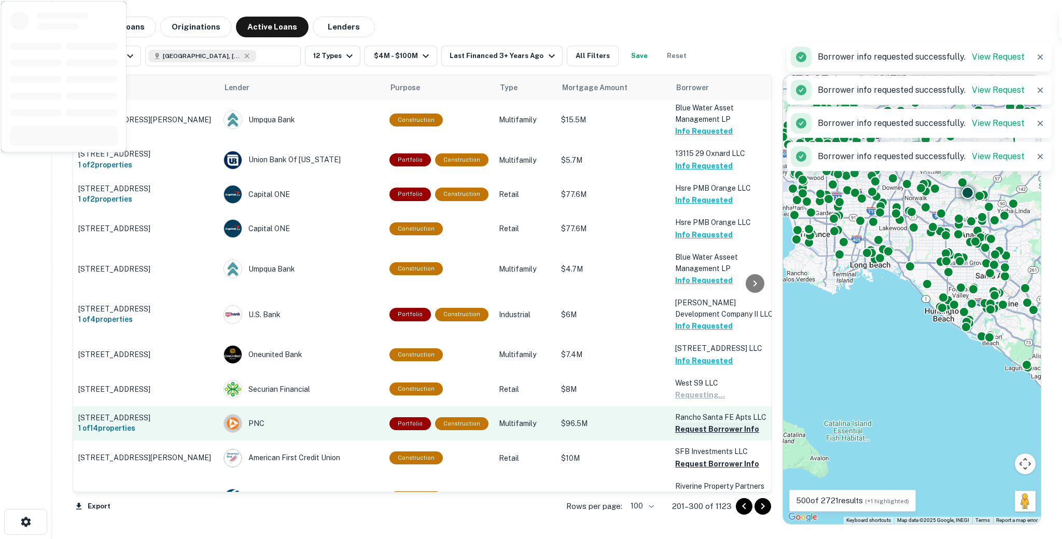
click at [682, 423] on button "Request Borrower Info" at bounding box center [717, 429] width 84 height 12
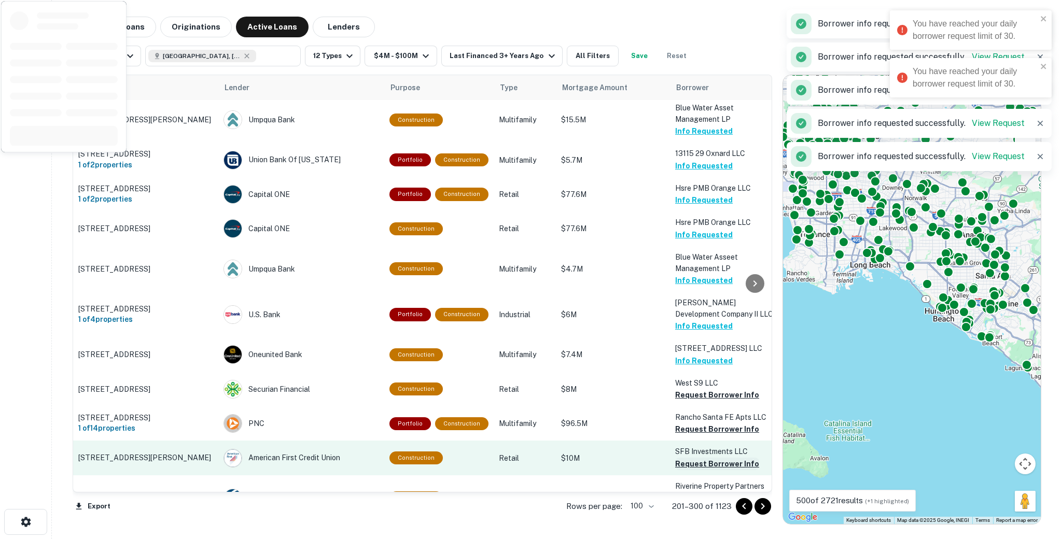
scroll to position [1355, 0]
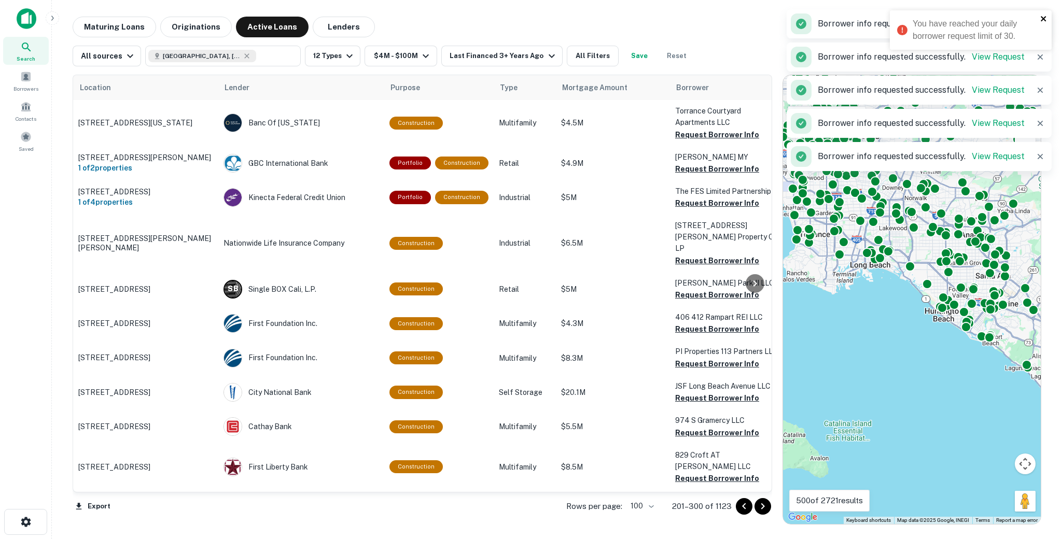
click at [1045, 15] on icon "close" at bounding box center [1043, 19] width 7 height 8
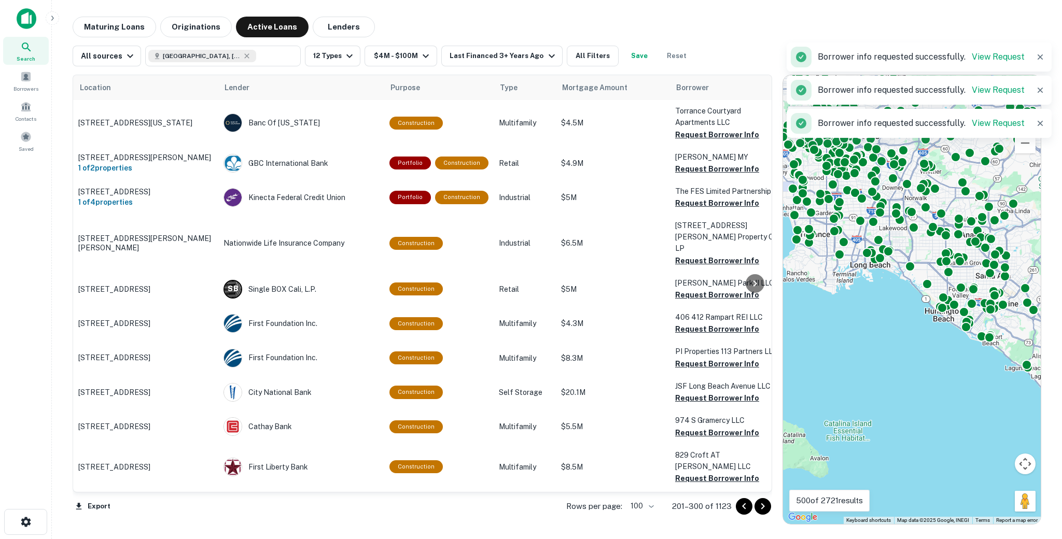
click at [699, 12] on main "Maturing Loans Originations Active Loans Lenders All sources [GEOGRAPHIC_DATA],…" at bounding box center [557, 269] width 1010 height 539
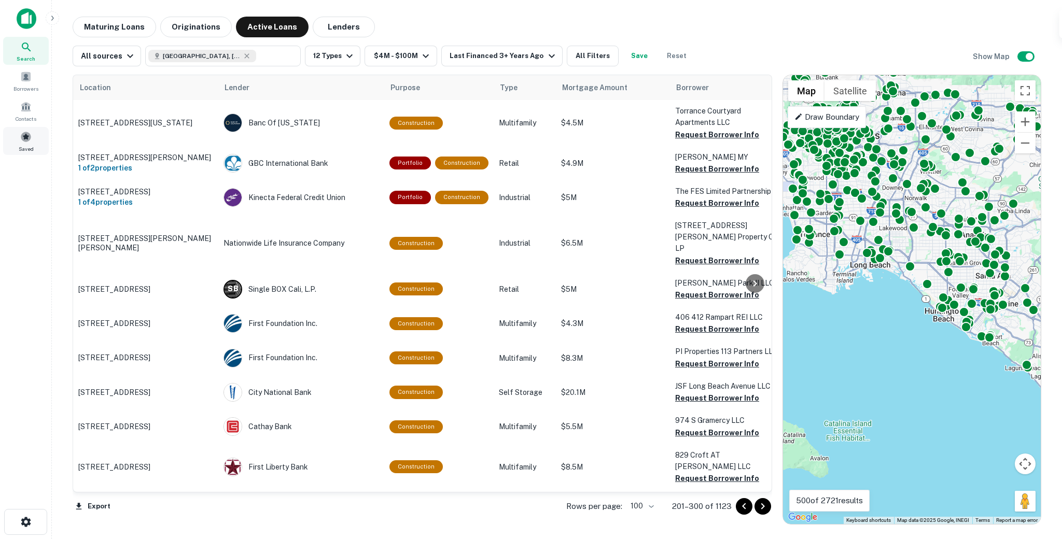
click at [23, 136] on span at bounding box center [25, 136] width 11 height 11
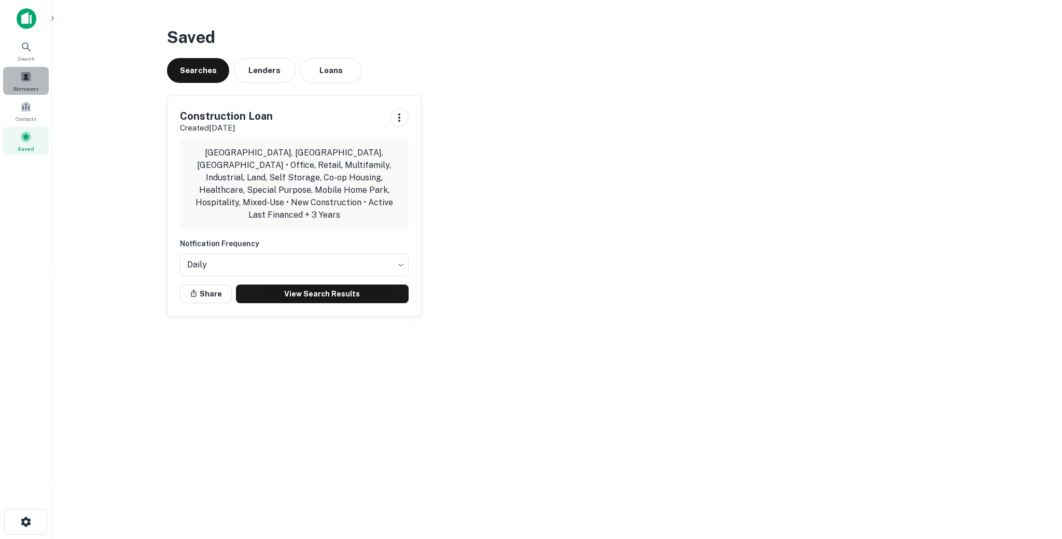
click at [26, 79] on span at bounding box center [25, 76] width 11 height 11
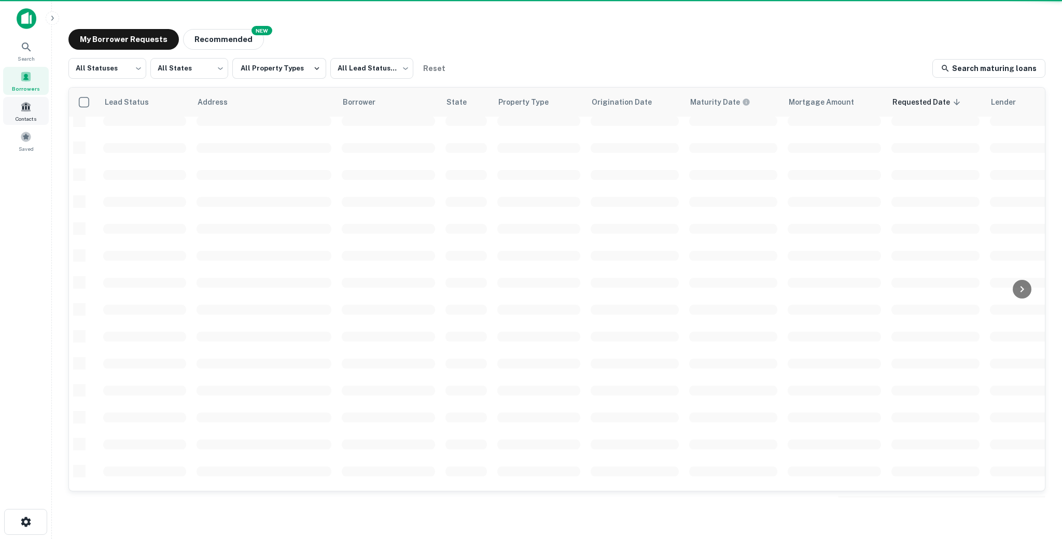
scroll to position [300, 0]
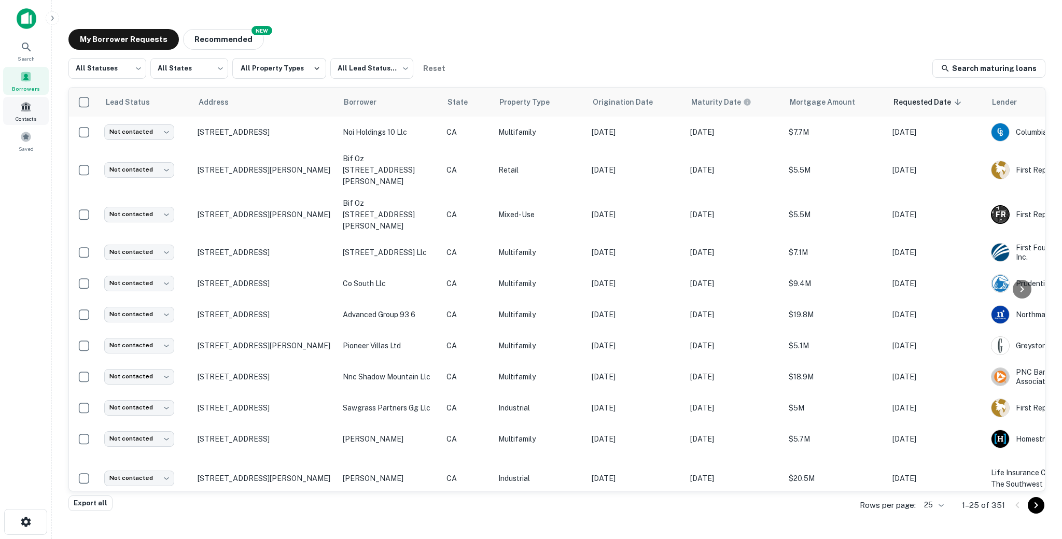
click at [27, 112] on span at bounding box center [25, 106] width 11 height 11
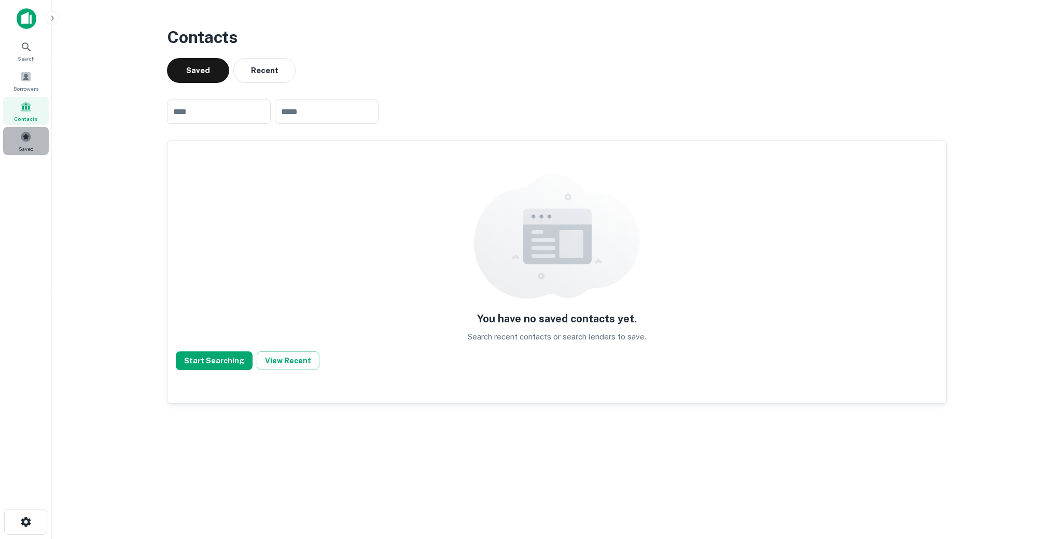
click at [25, 143] on div "Saved" at bounding box center [26, 141] width 46 height 28
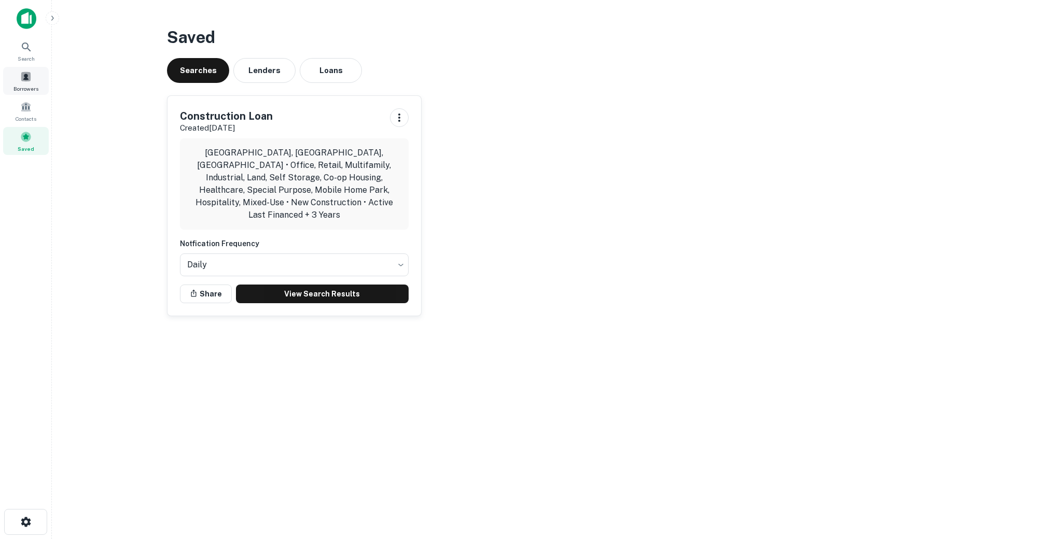
click at [29, 82] on span at bounding box center [25, 76] width 11 height 11
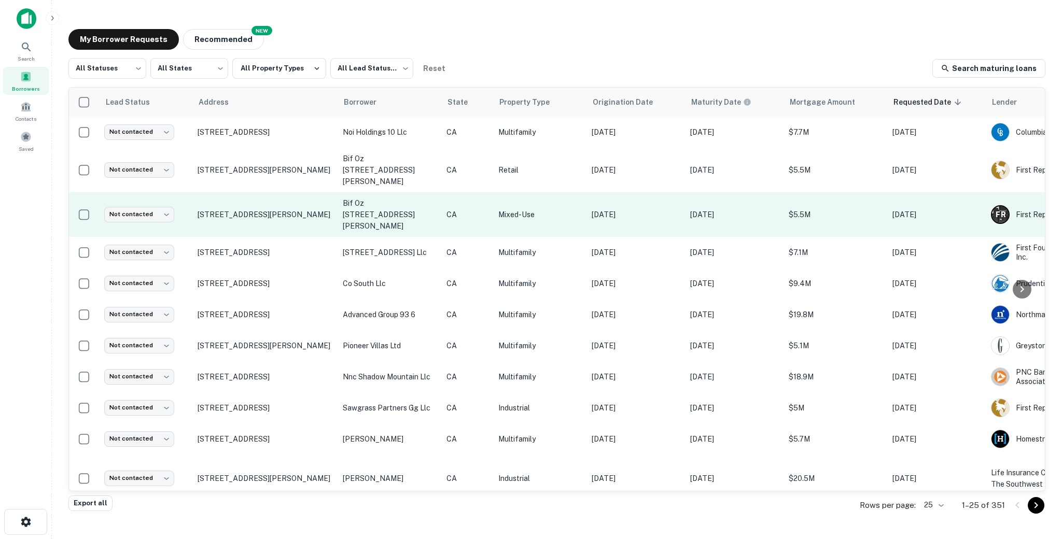
scroll to position [312, 0]
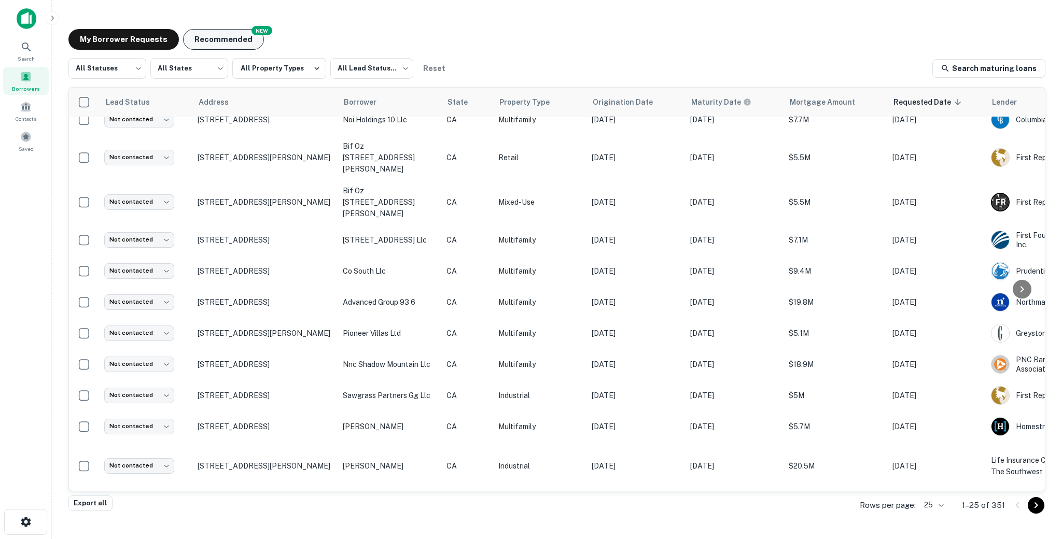
click at [220, 35] on button "Recommended" at bounding box center [223, 39] width 81 height 21
